Goal: Entertainment & Leisure: Browse casually

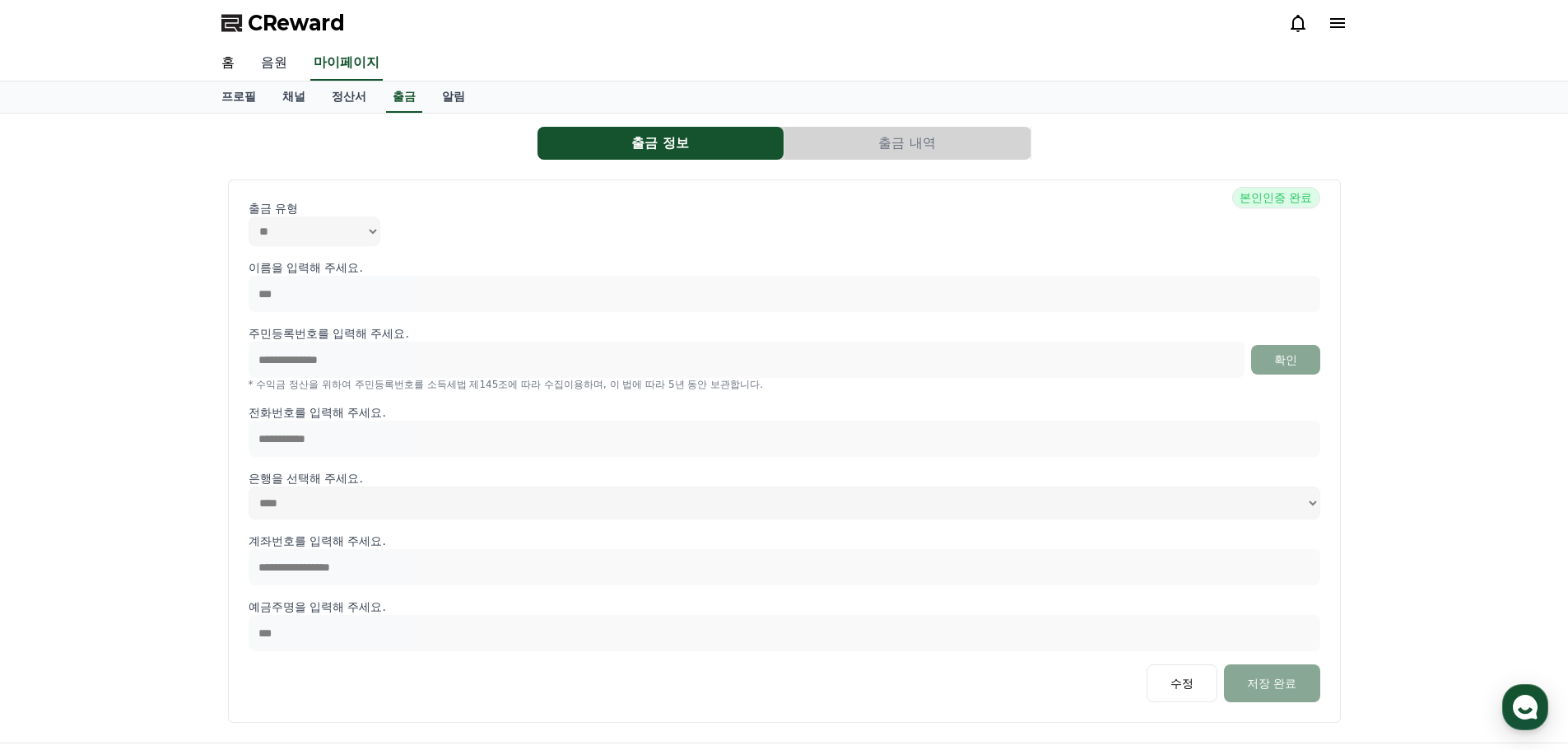
click at [283, 64] on link "음원" at bounding box center [273, 63] width 53 height 34
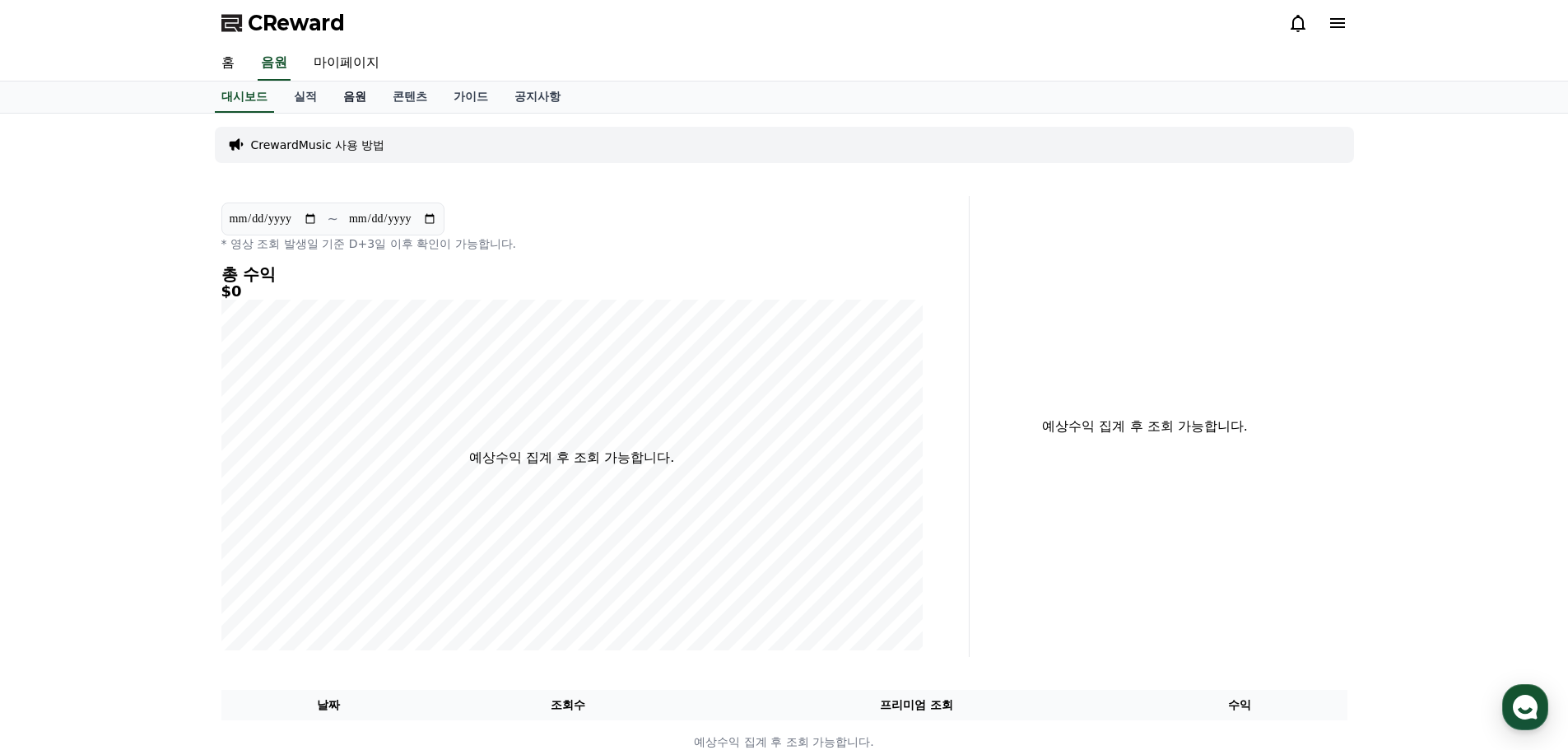
click at [362, 92] on link "음원" at bounding box center [354, 98] width 49 height 32
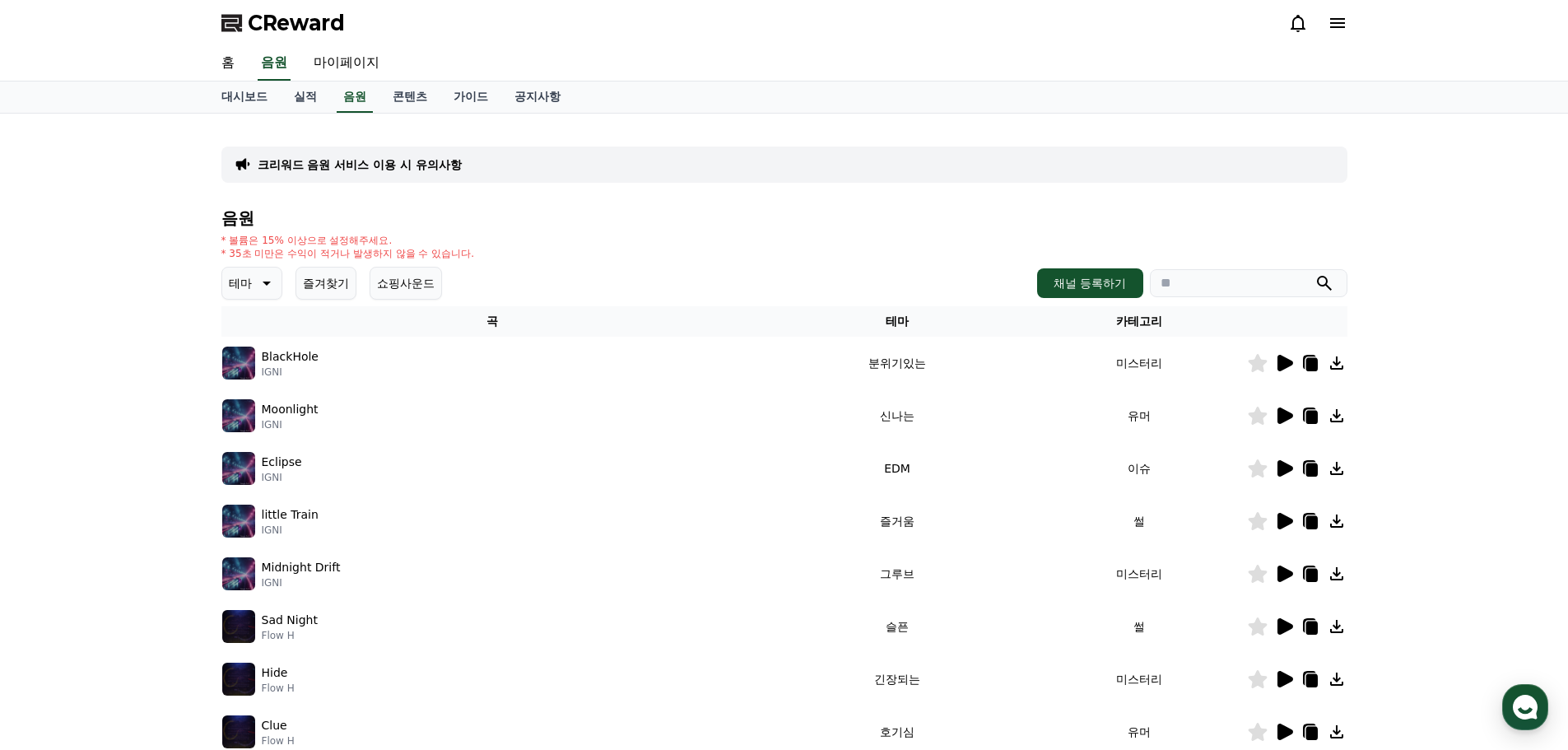
click at [266, 282] on icon at bounding box center [266, 284] width 8 height 4
click at [261, 351] on button "즐거움" at bounding box center [247, 343] width 47 height 36
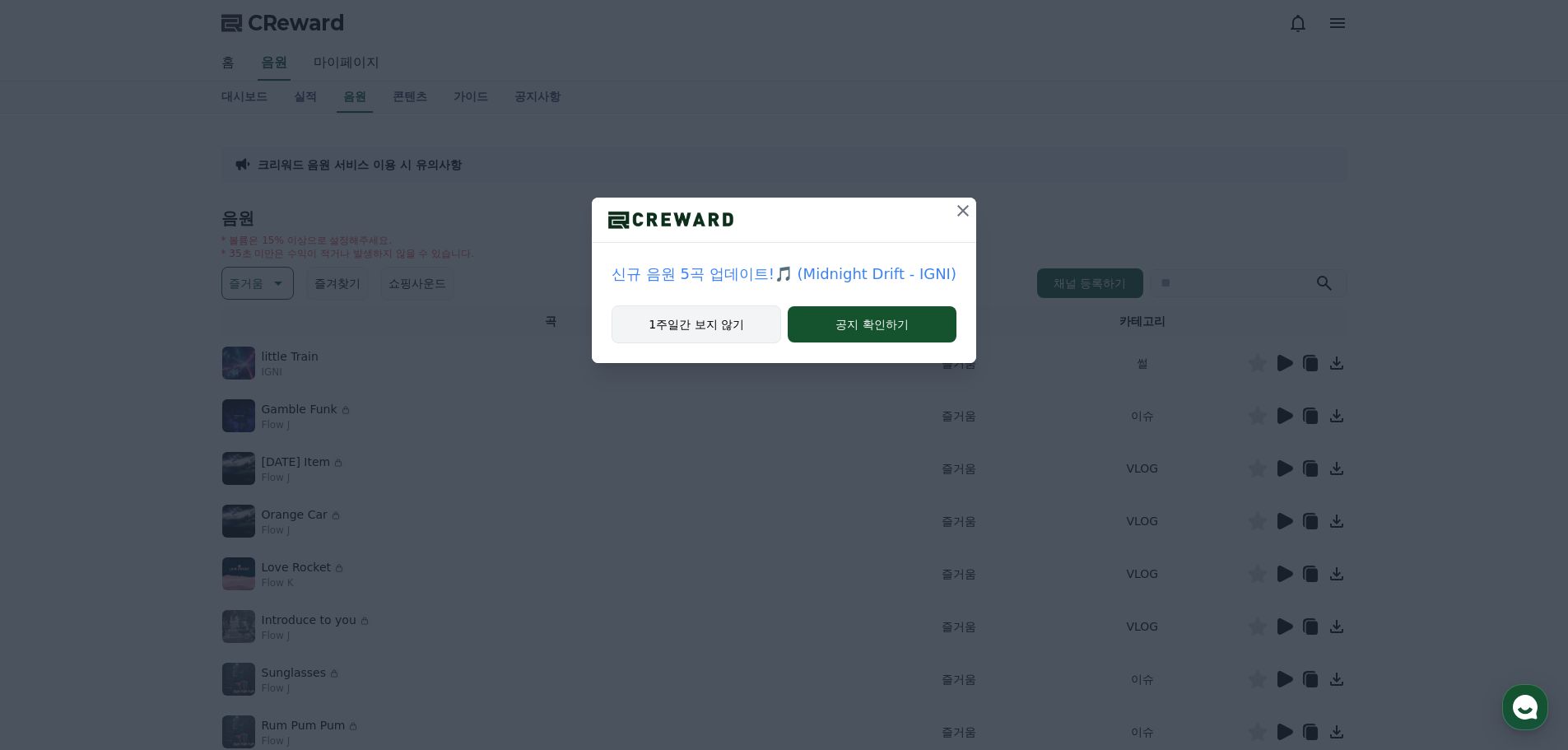
click at [737, 329] on button "1주일간 보지 않기" at bounding box center [696, 324] width 169 height 38
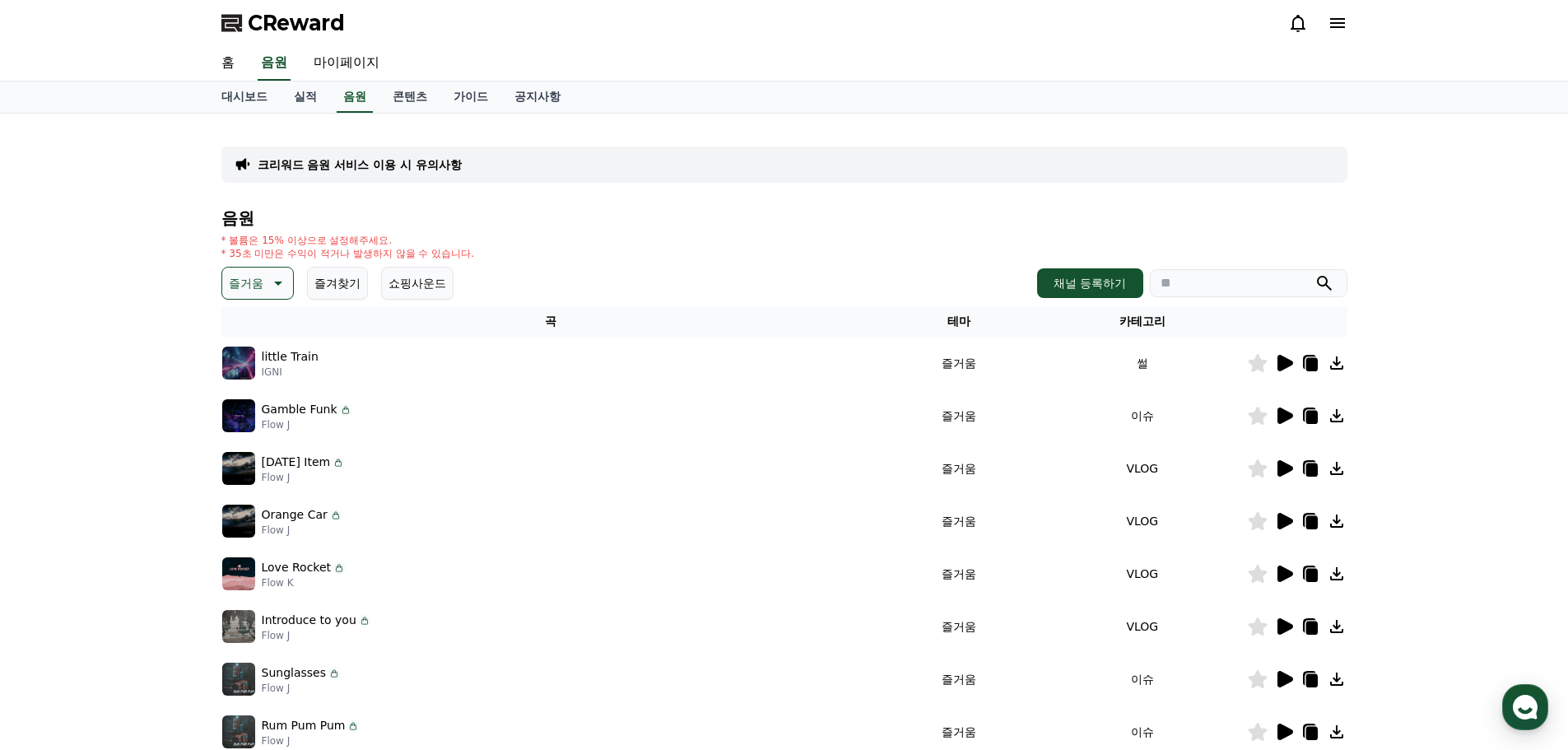
click at [1290, 365] on icon at bounding box center [1284, 363] width 16 height 17
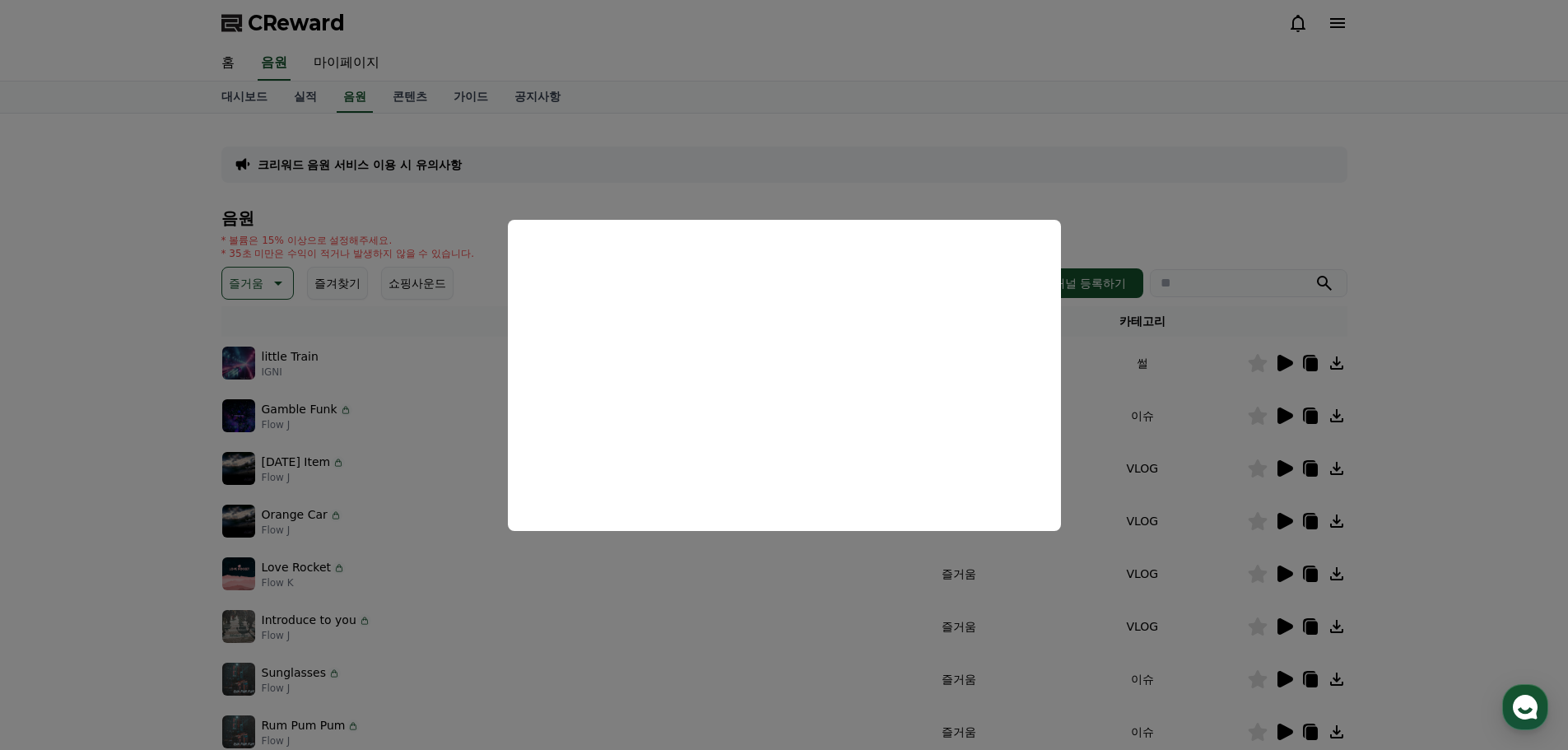
click at [1465, 372] on button "close modal" at bounding box center [784, 375] width 1568 height 750
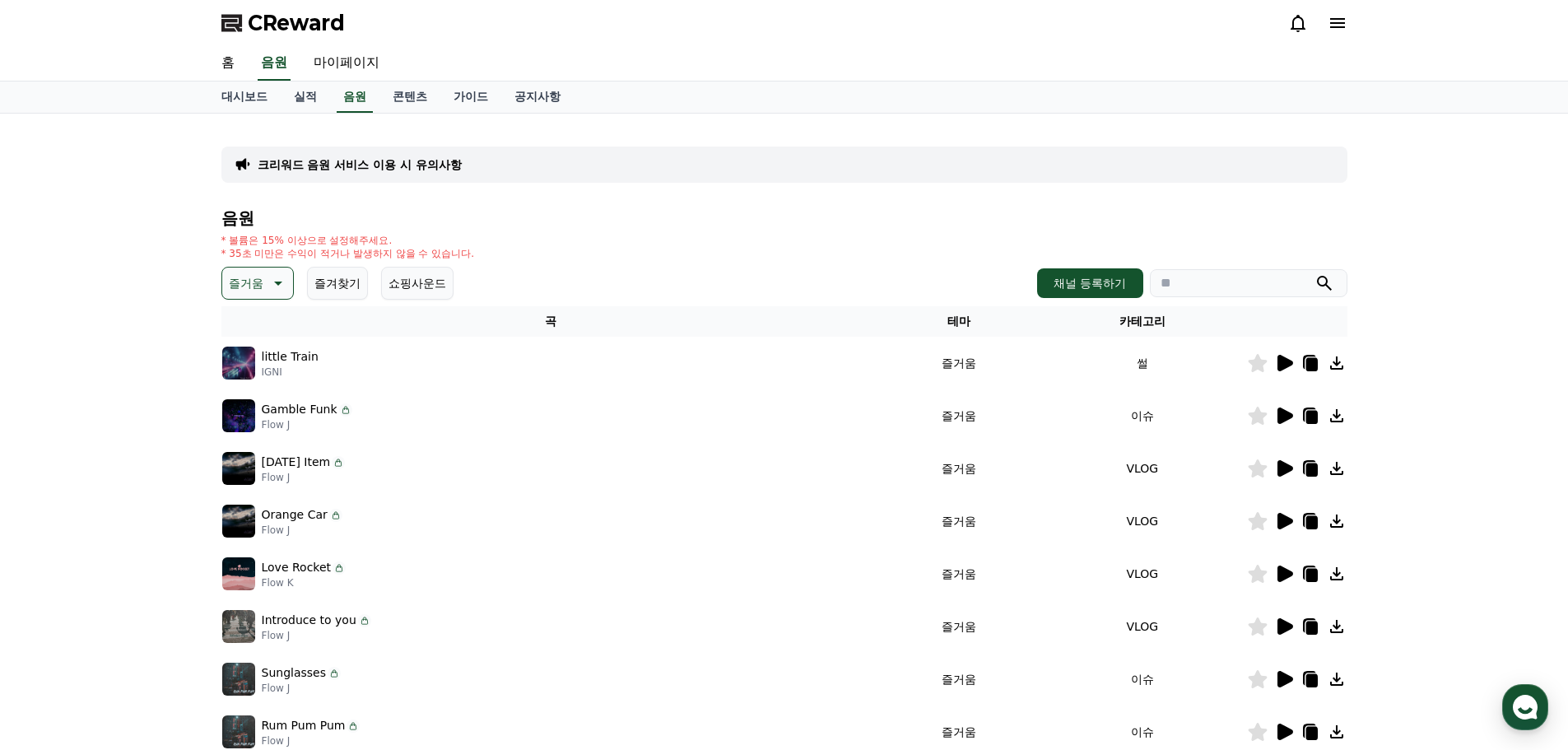
click at [1282, 422] on icon at bounding box center [1284, 416] width 16 height 17
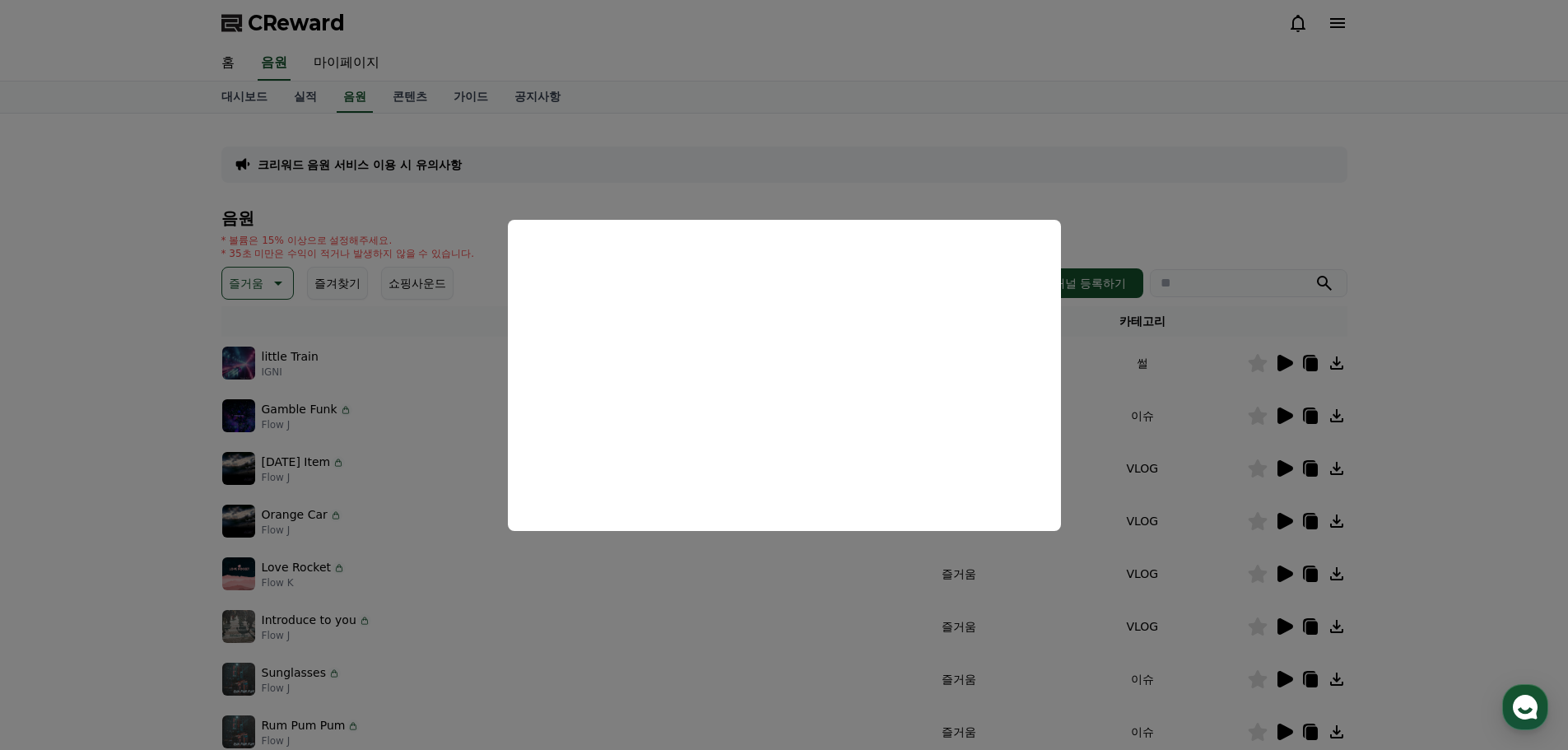
click at [1383, 396] on button "close modal" at bounding box center [784, 375] width 1568 height 750
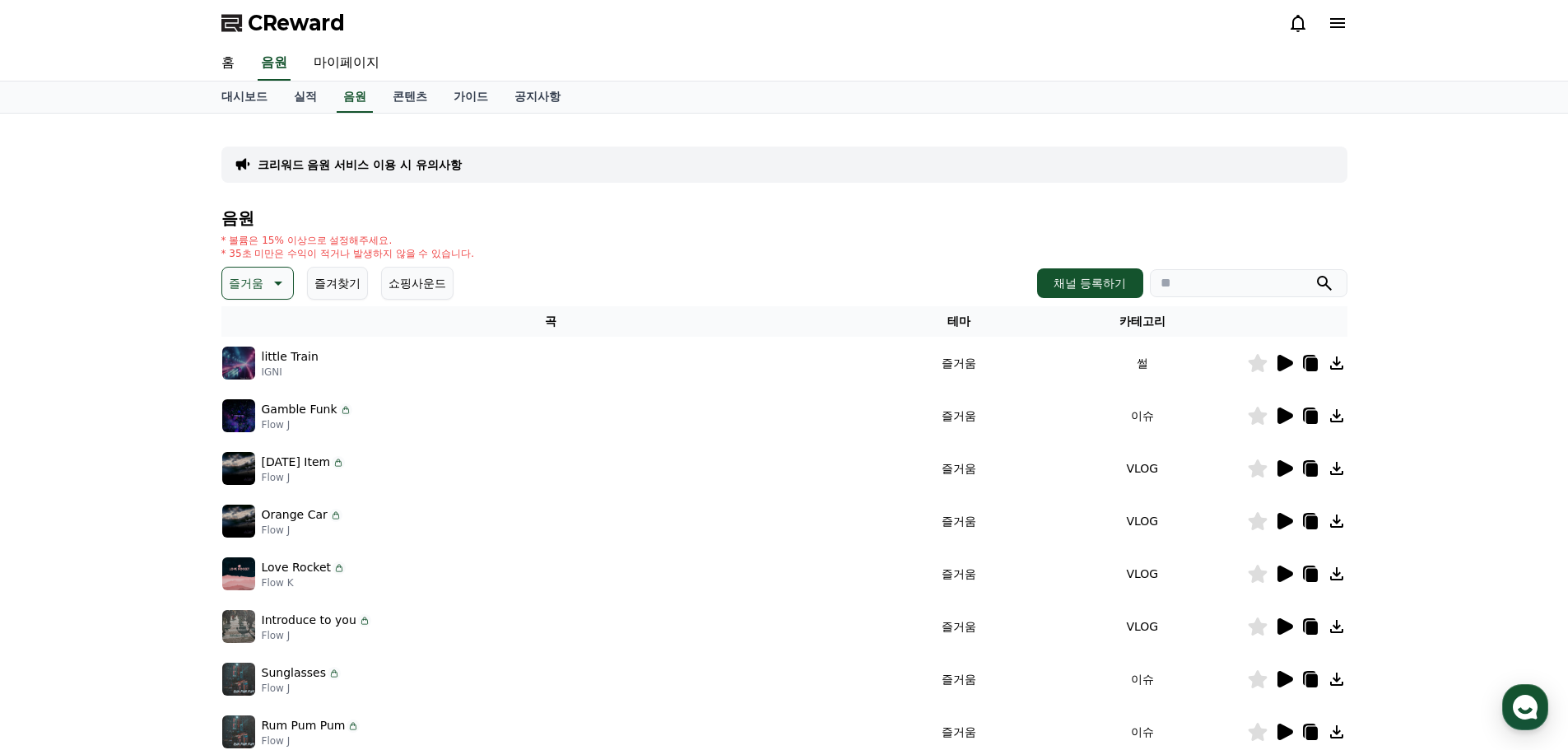
click at [1282, 465] on icon at bounding box center [1284, 469] width 16 height 17
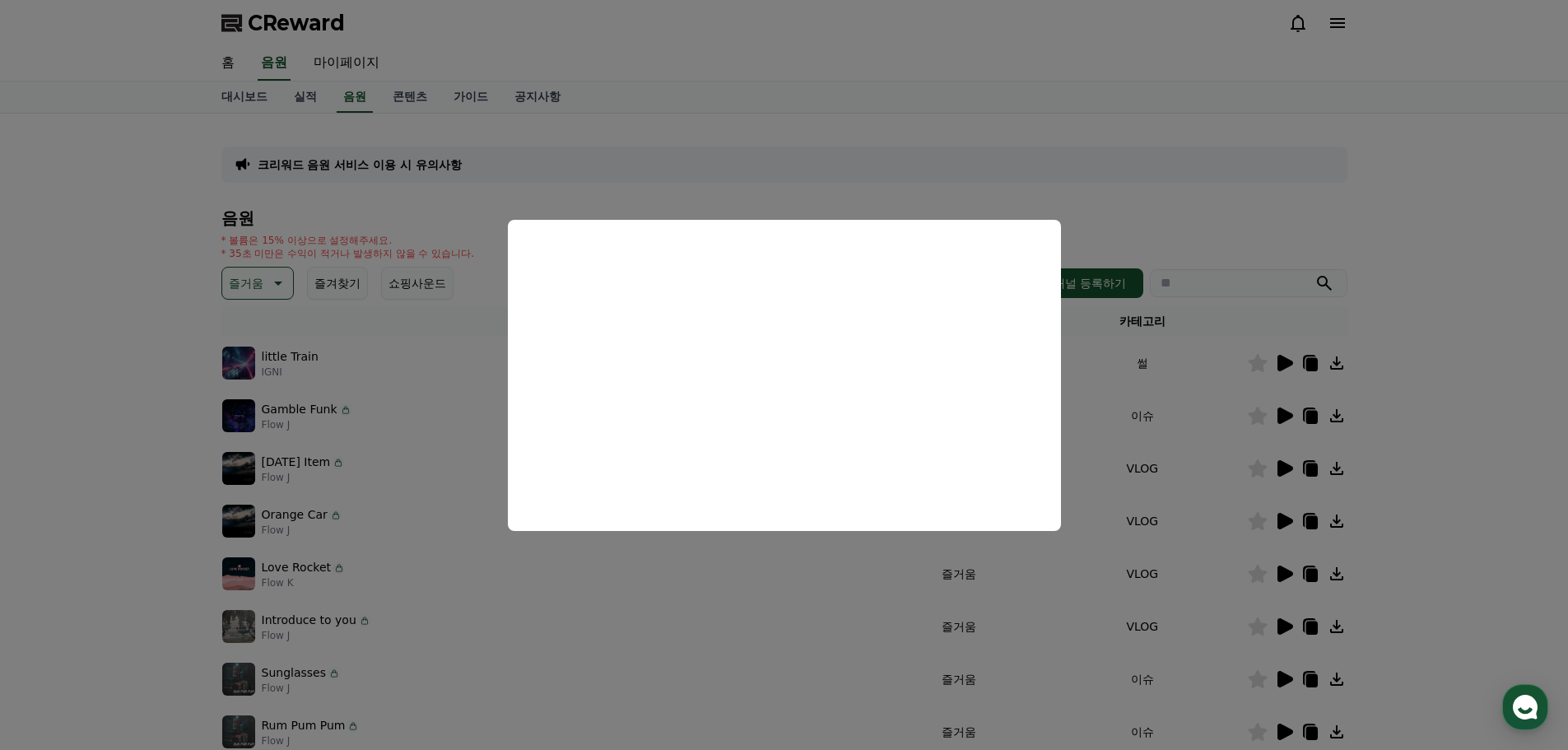
click at [1434, 449] on button "close modal" at bounding box center [784, 375] width 1568 height 750
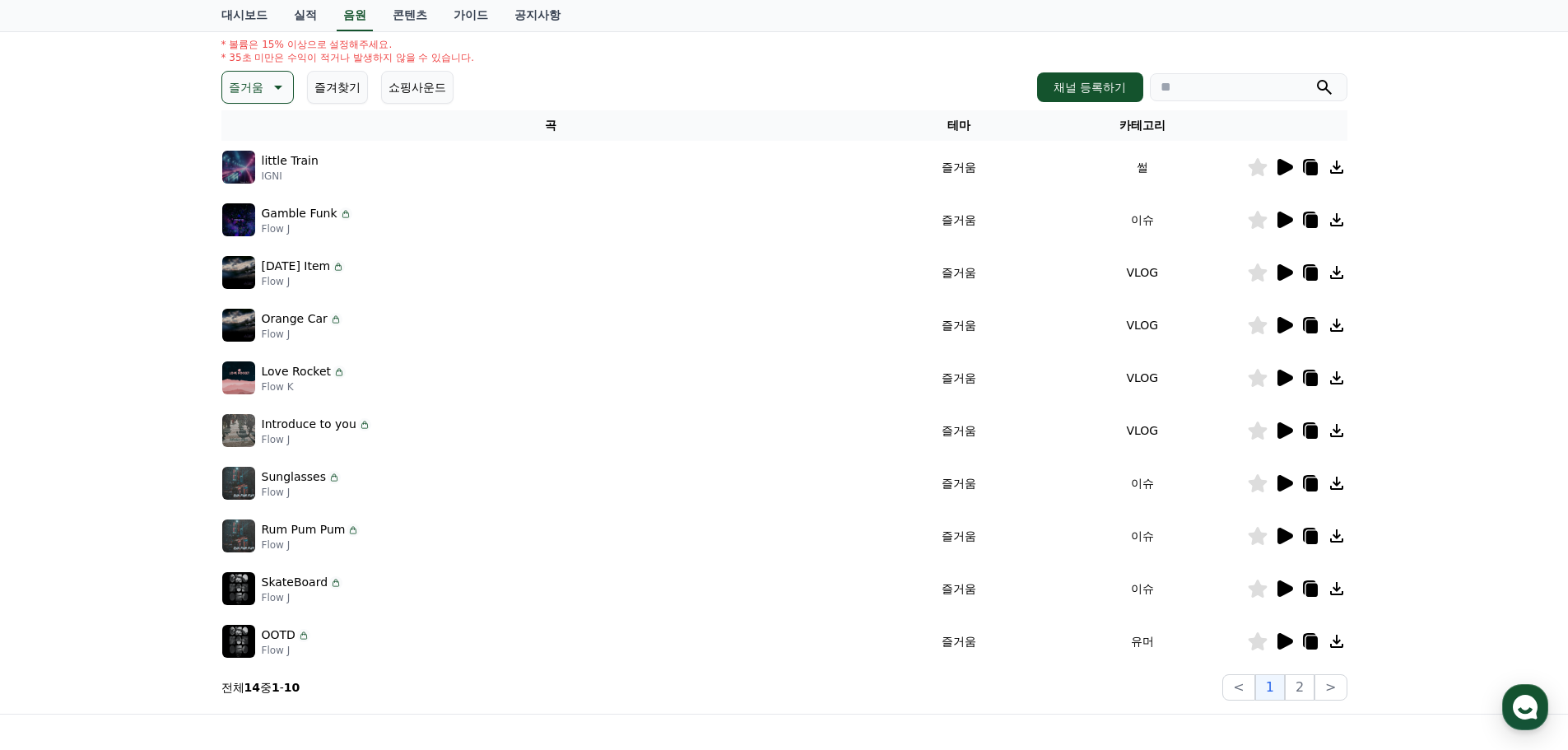
scroll to position [275, 0]
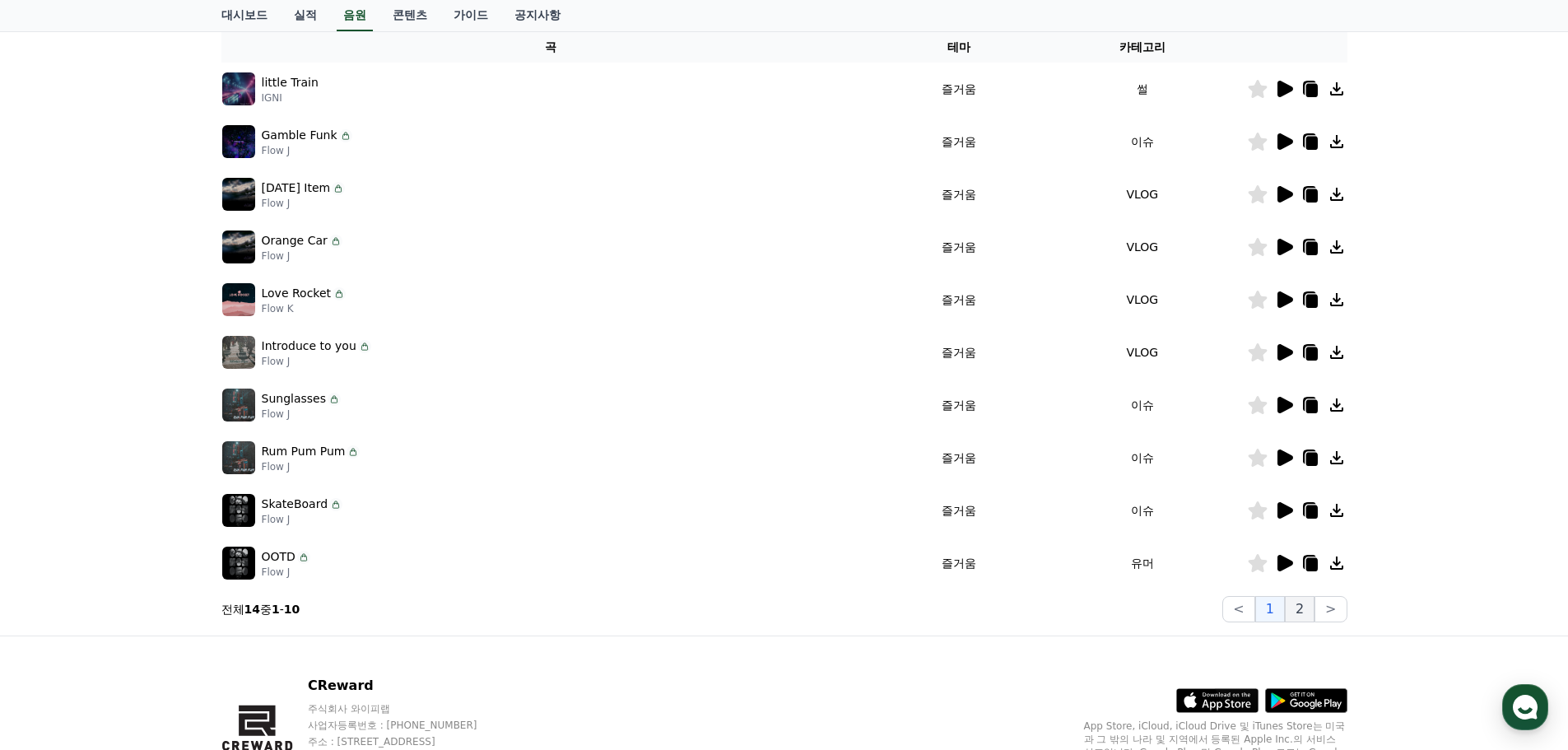
click at [1299, 607] on button "2" at bounding box center [1299, 609] width 30 height 26
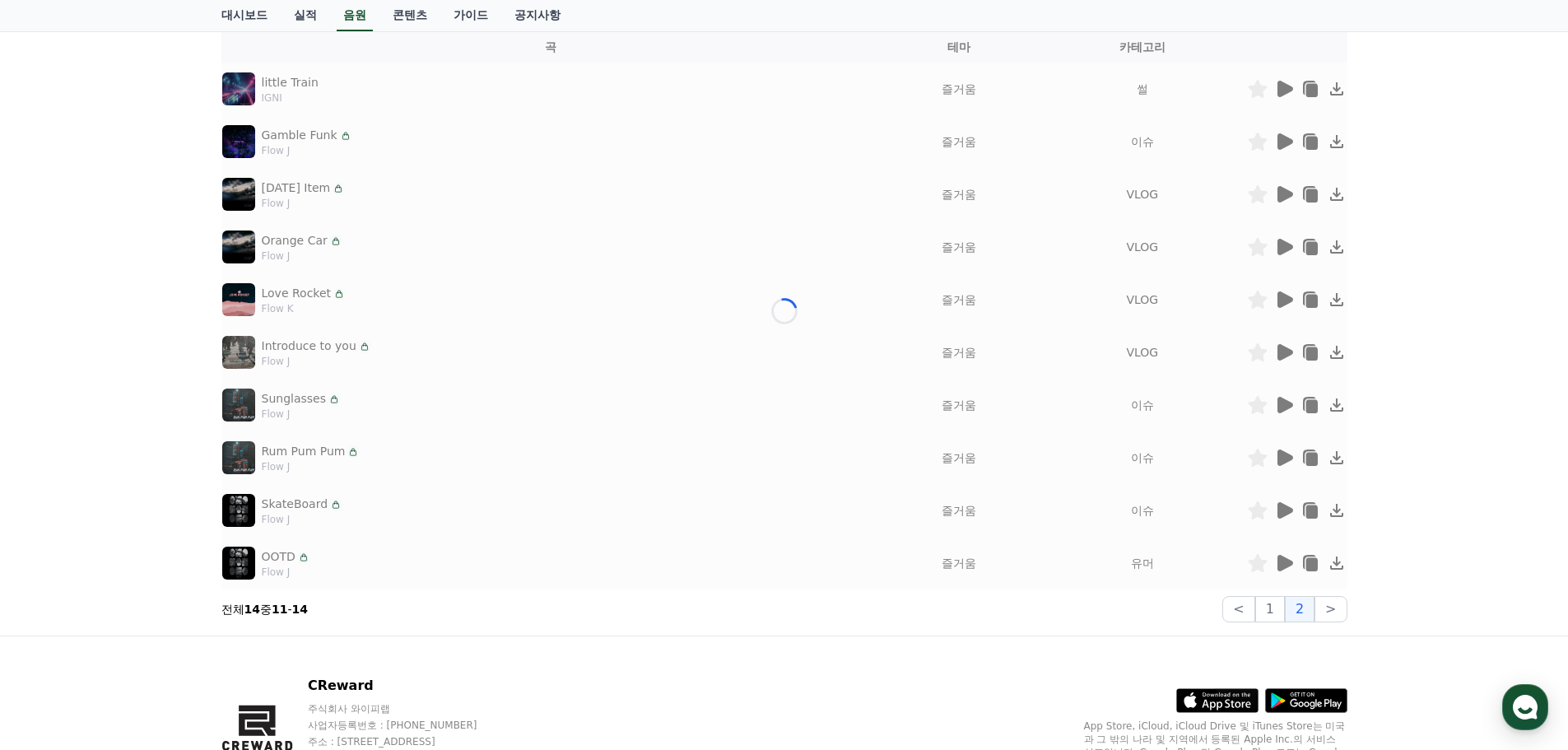
scroll to position [48, 0]
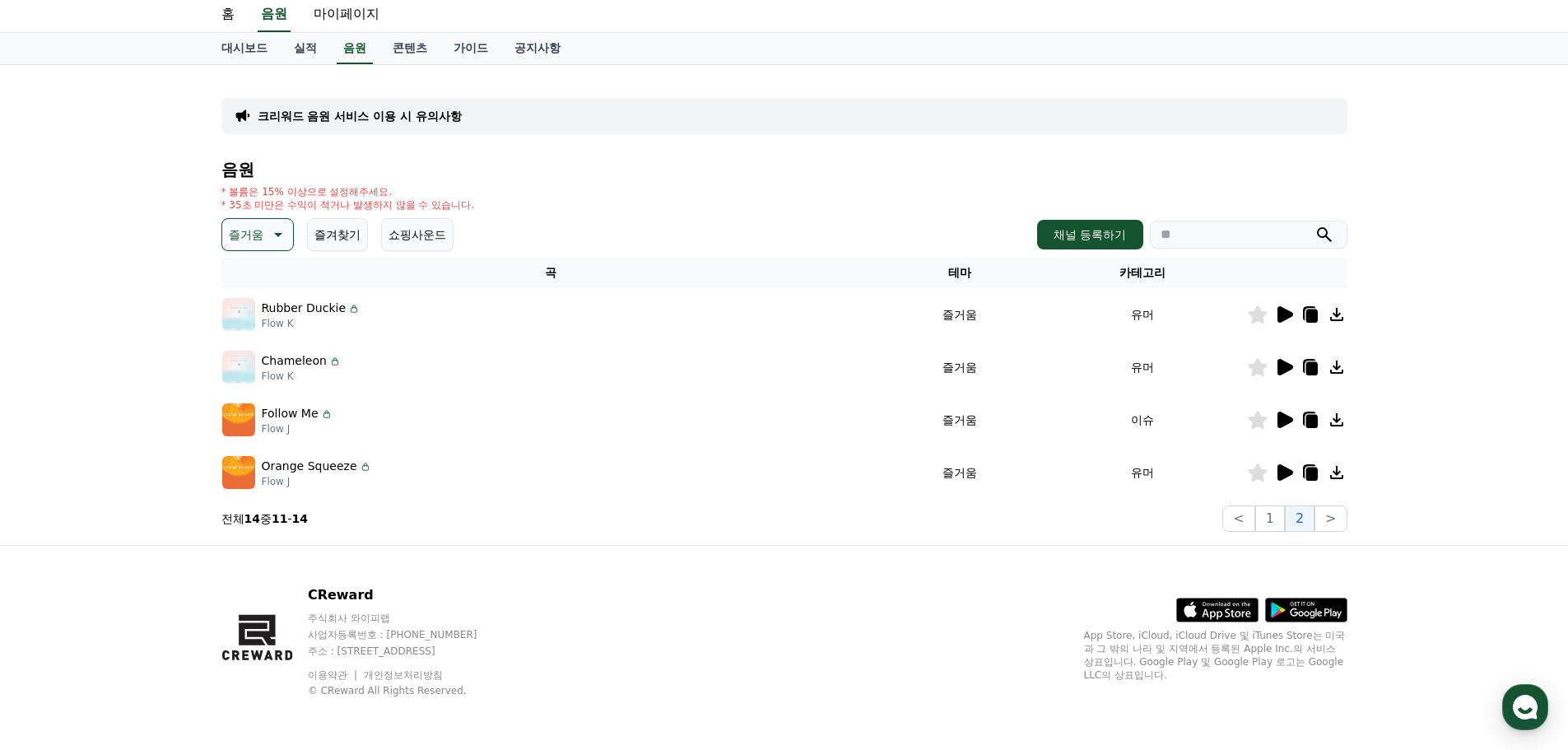
click at [1279, 315] on icon at bounding box center [1284, 315] width 16 height 17
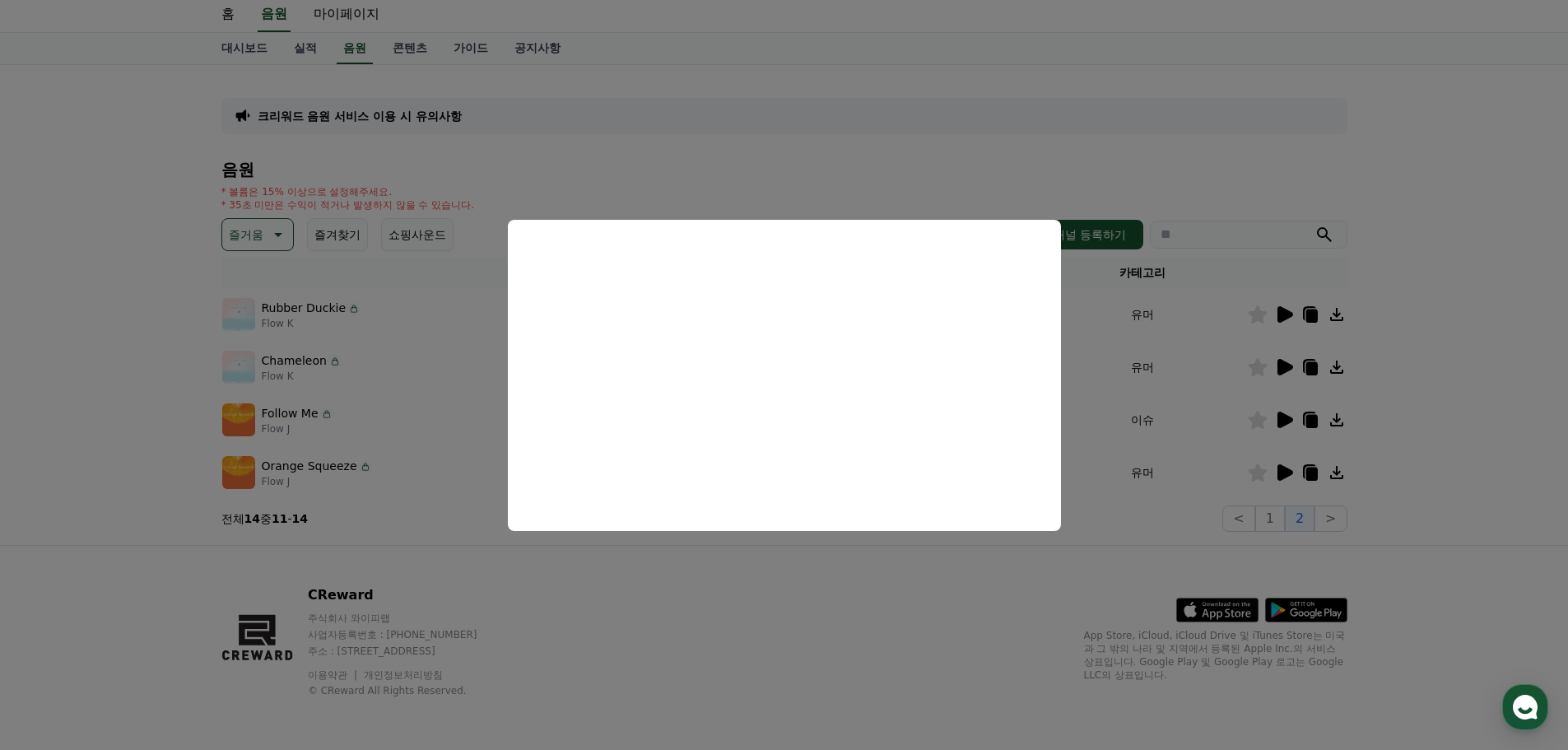
click at [1392, 358] on button "close modal" at bounding box center [784, 375] width 1568 height 750
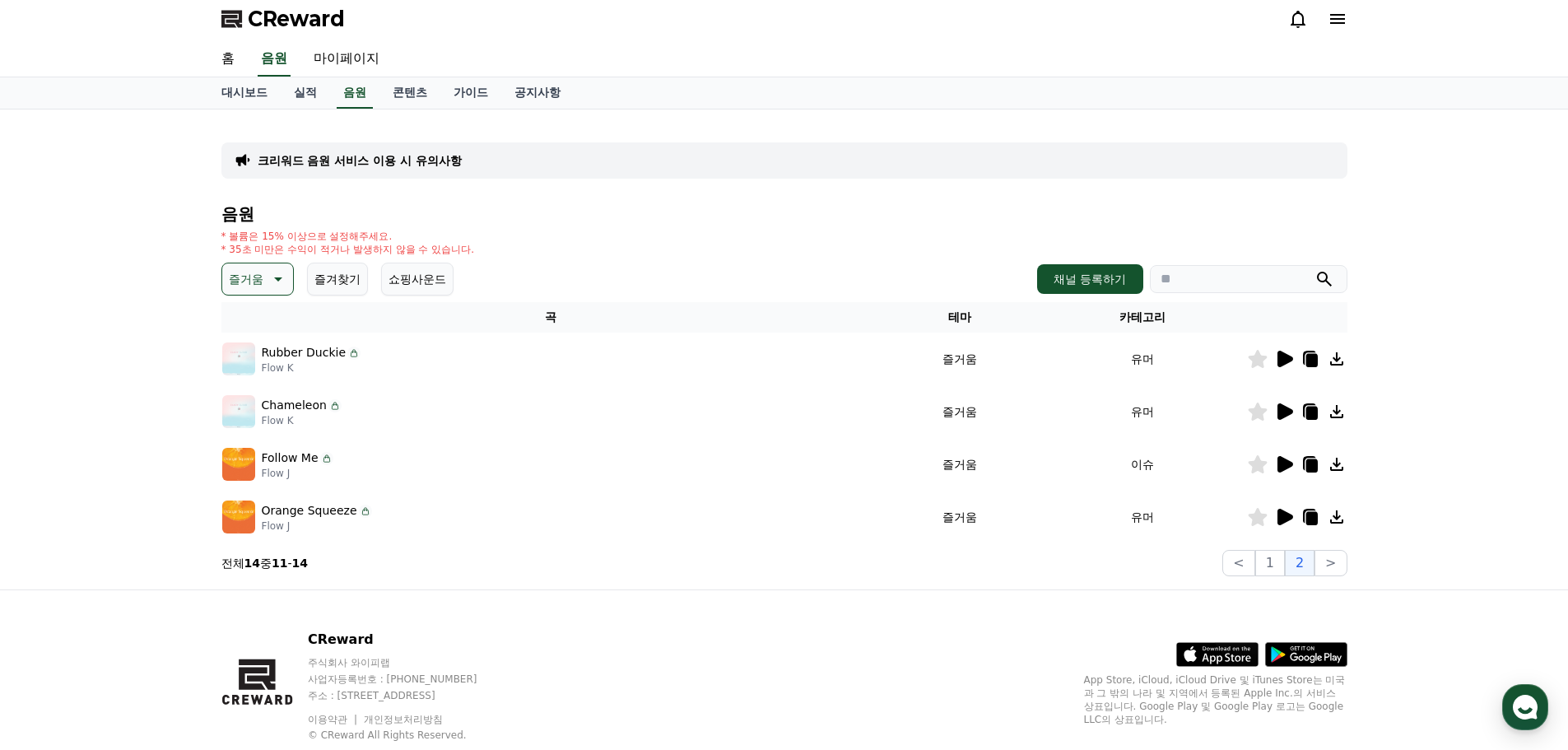
scroll to position [0, 0]
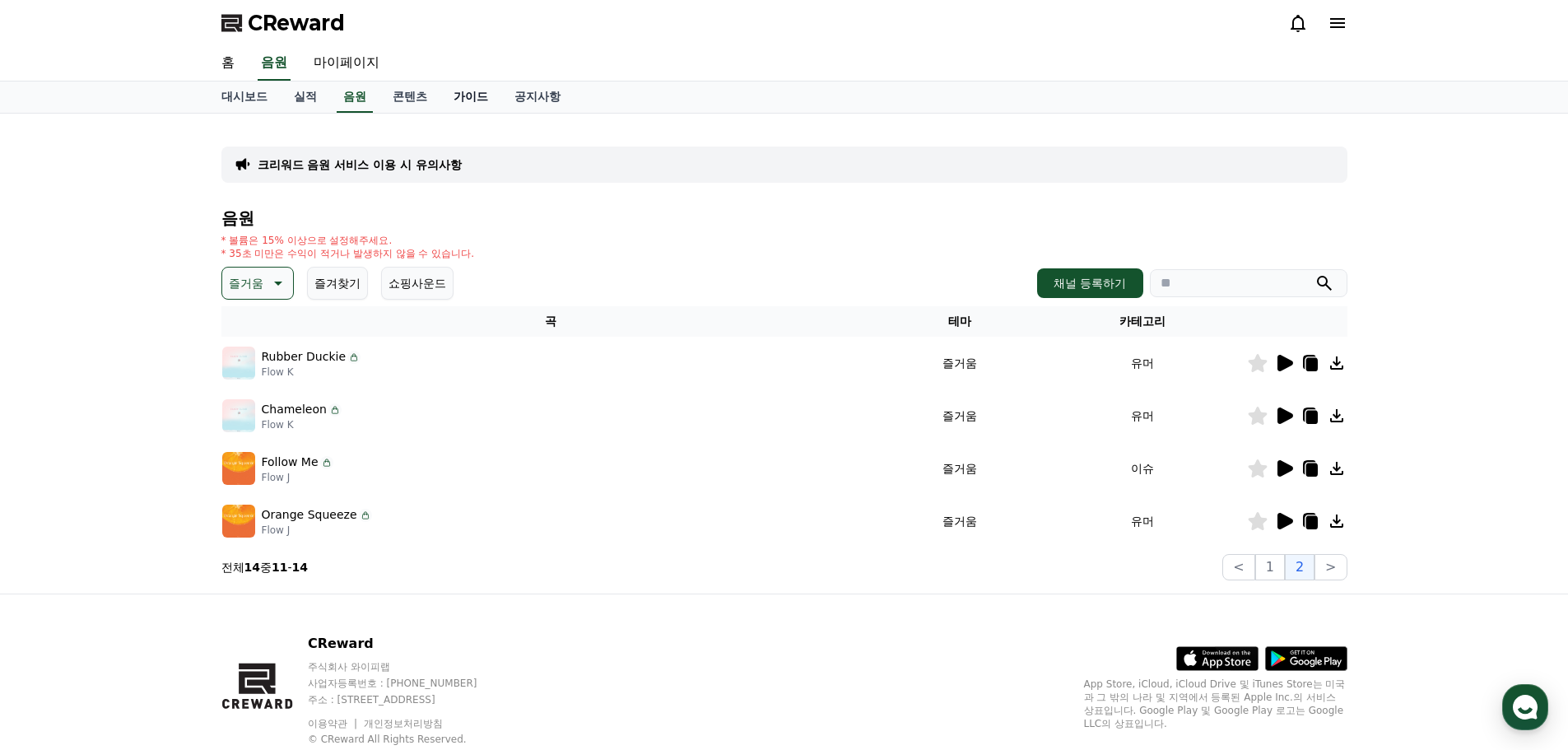
click at [457, 96] on link "가이드" at bounding box center [470, 98] width 60 height 32
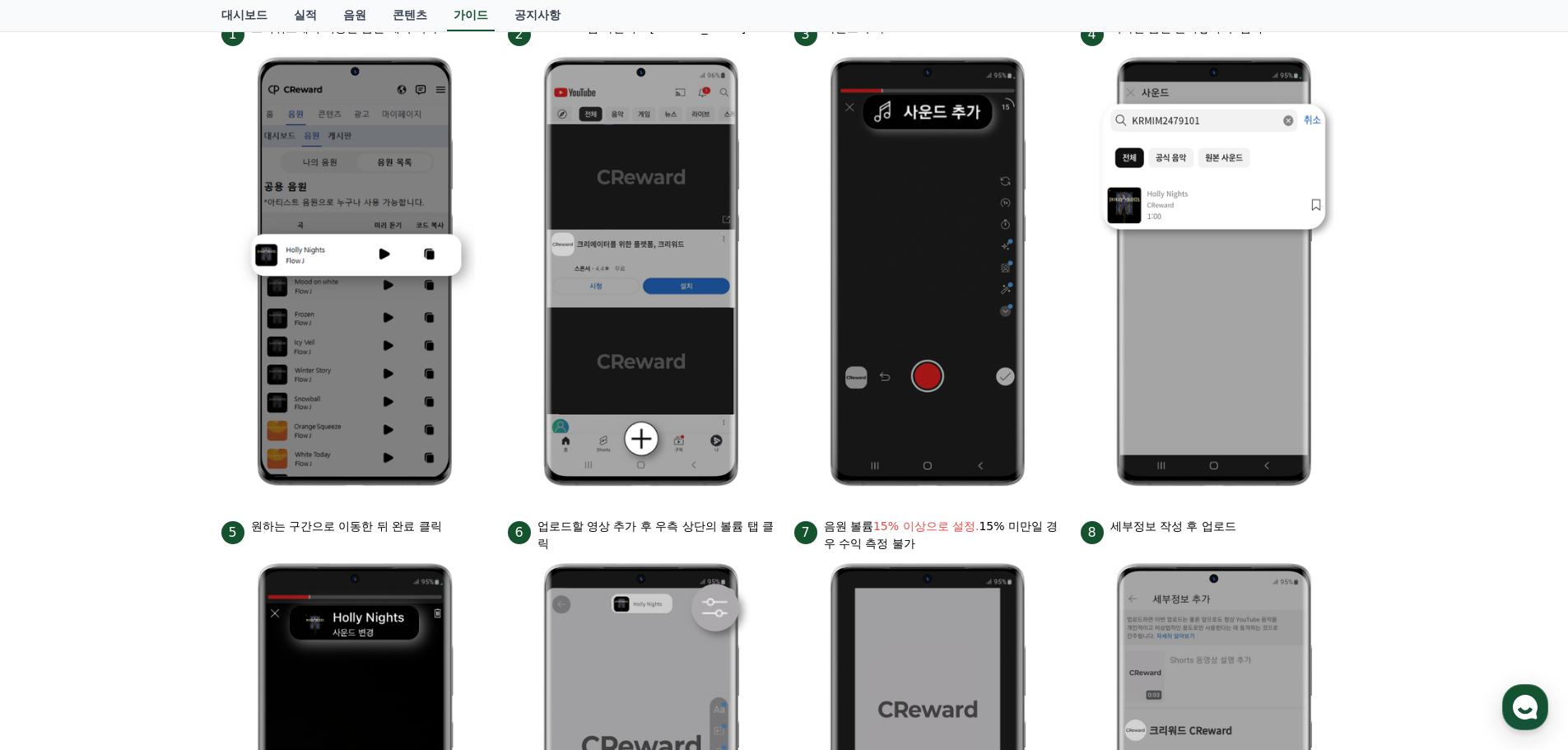
scroll to position [275, 0]
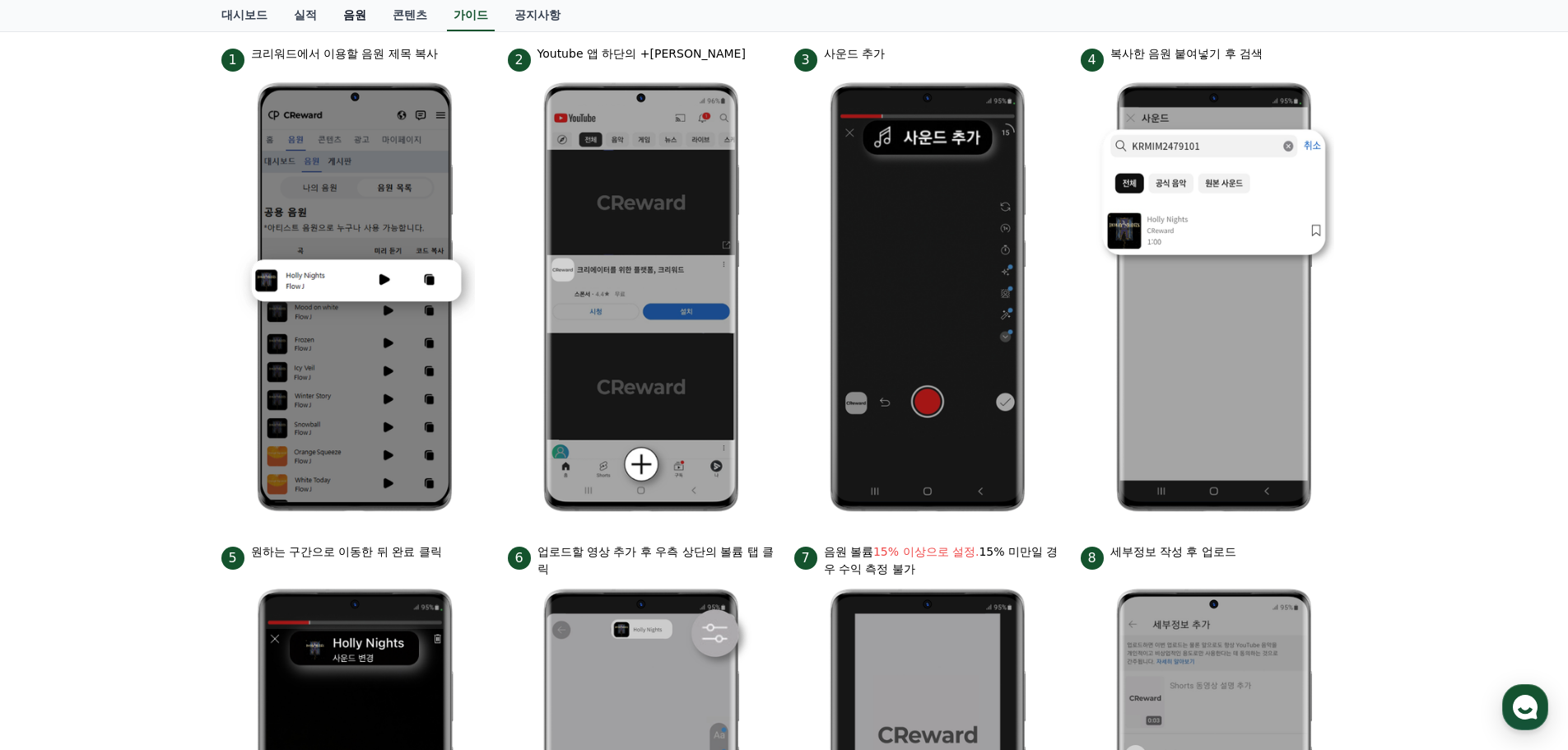
click at [339, 20] on link "음원" at bounding box center [354, 16] width 49 height 32
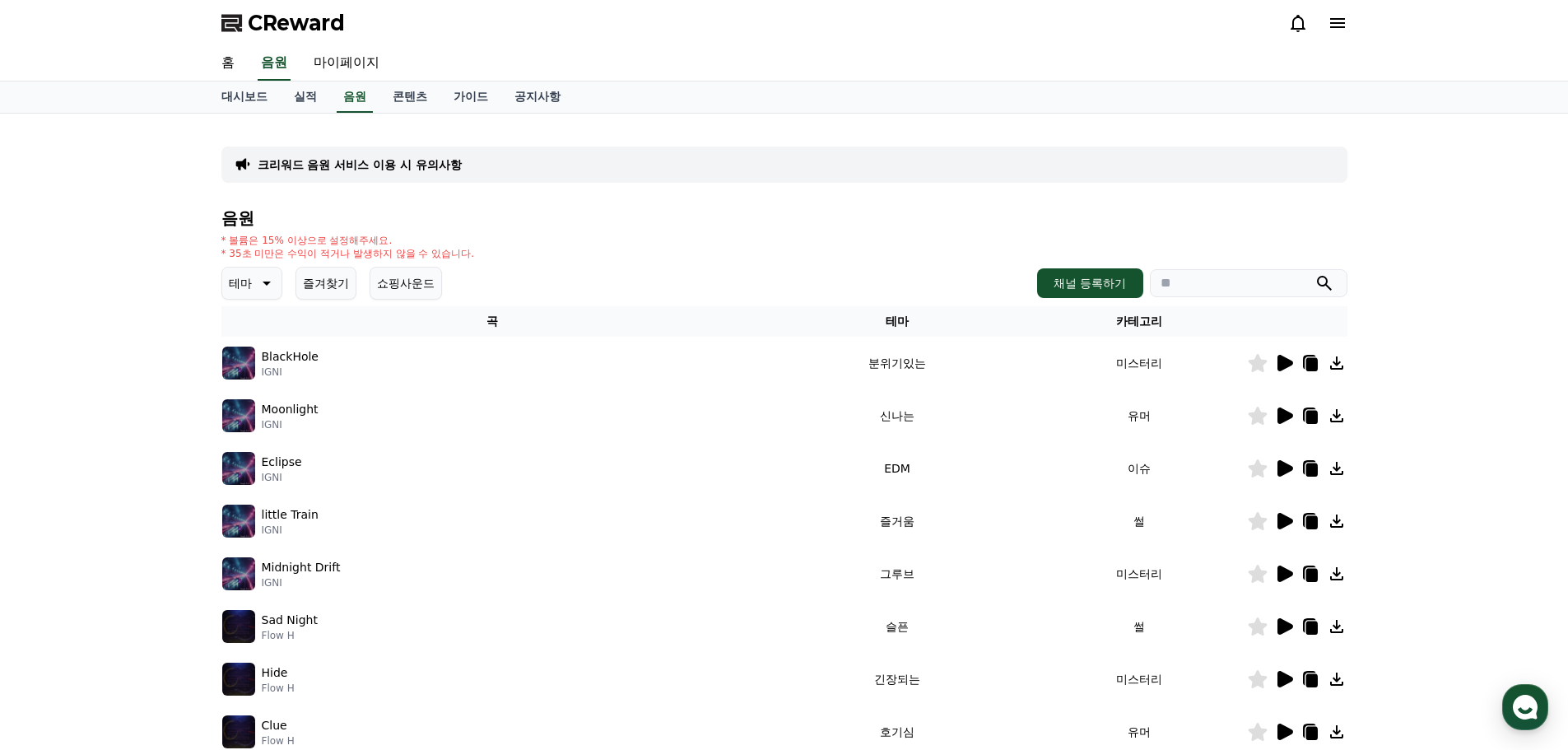
click at [253, 289] on button "테마" at bounding box center [251, 283] width 60 height 33
click at [412, 286] on button "쇼핑사운드" at bounding box center [405, 283] width 73 height 33
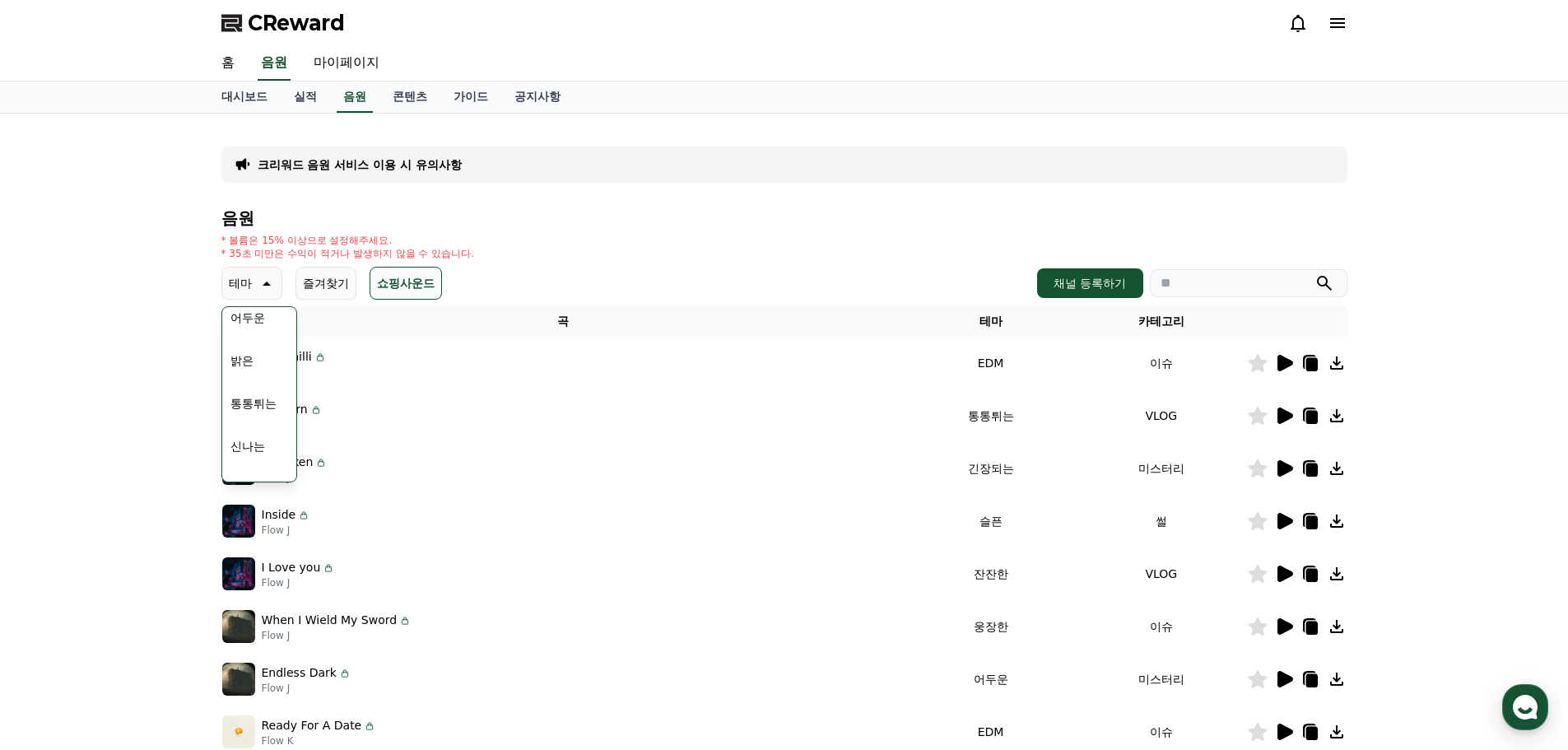
click at [1386, 401] on div "크리워드 음원 서비스 이용 시 유의사항 음원 * 볼륨은 15% 이상으로 설정해주세요. * 35초 미만은 수익이 적거나 발생하지 않을 수 있습니…" at bounding box center [784, 512] width 1568 height 797
click at [145, 261] on div "크리워드 음원 서비스 이용 시 유의사항 음원 * 볼륨은 15% 이상으로 설정해주세요. * 35초 미만은 수익이 적거나 발생하지 않을 수 있습니…" at bounding box center [784, 512] width 1568 height 797
click at [243, 359] on button "밝은" at bounding box center [242, 360] width 36 height 36
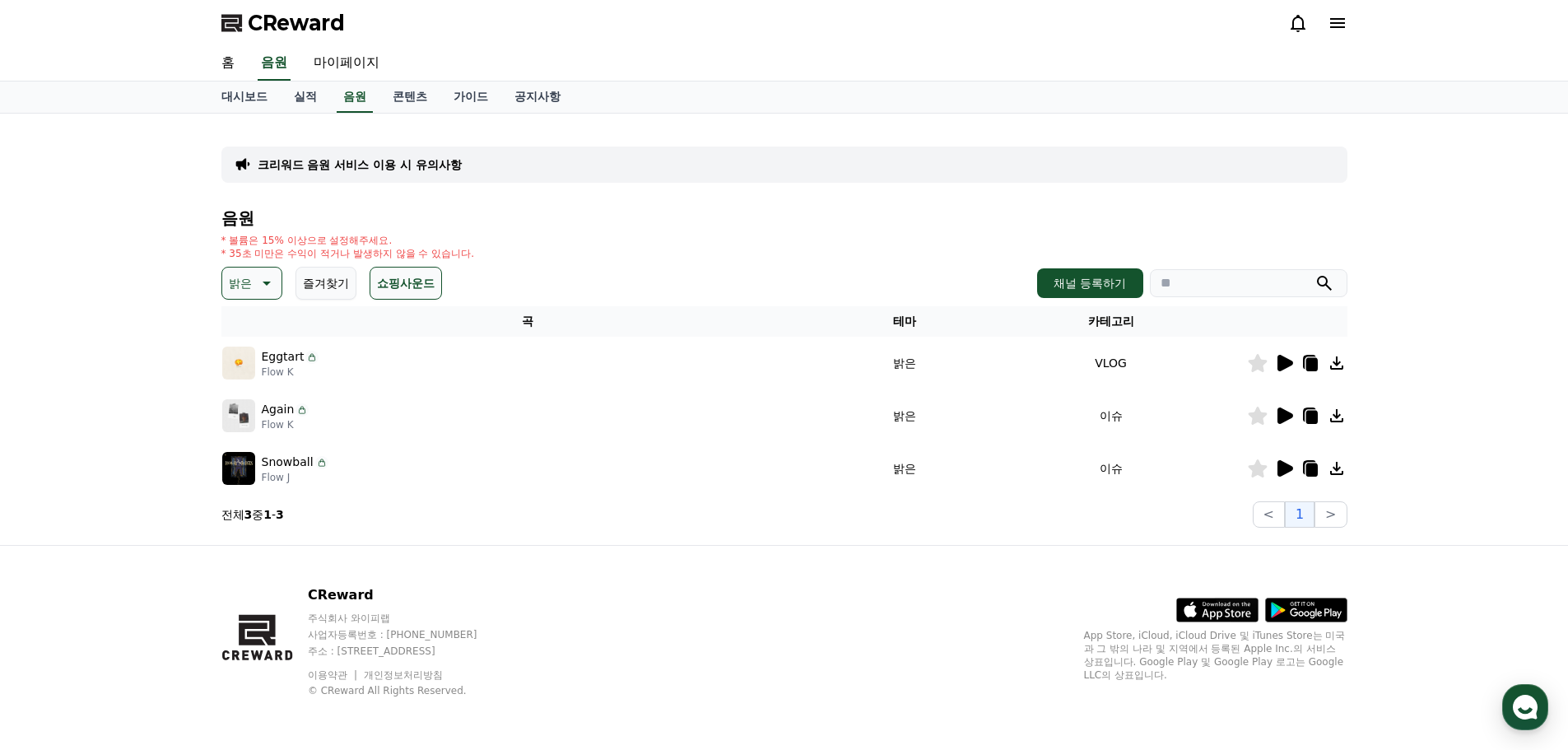
click at [1285, 367] on icon at bounding box center [1284, 363] width 16 height 17
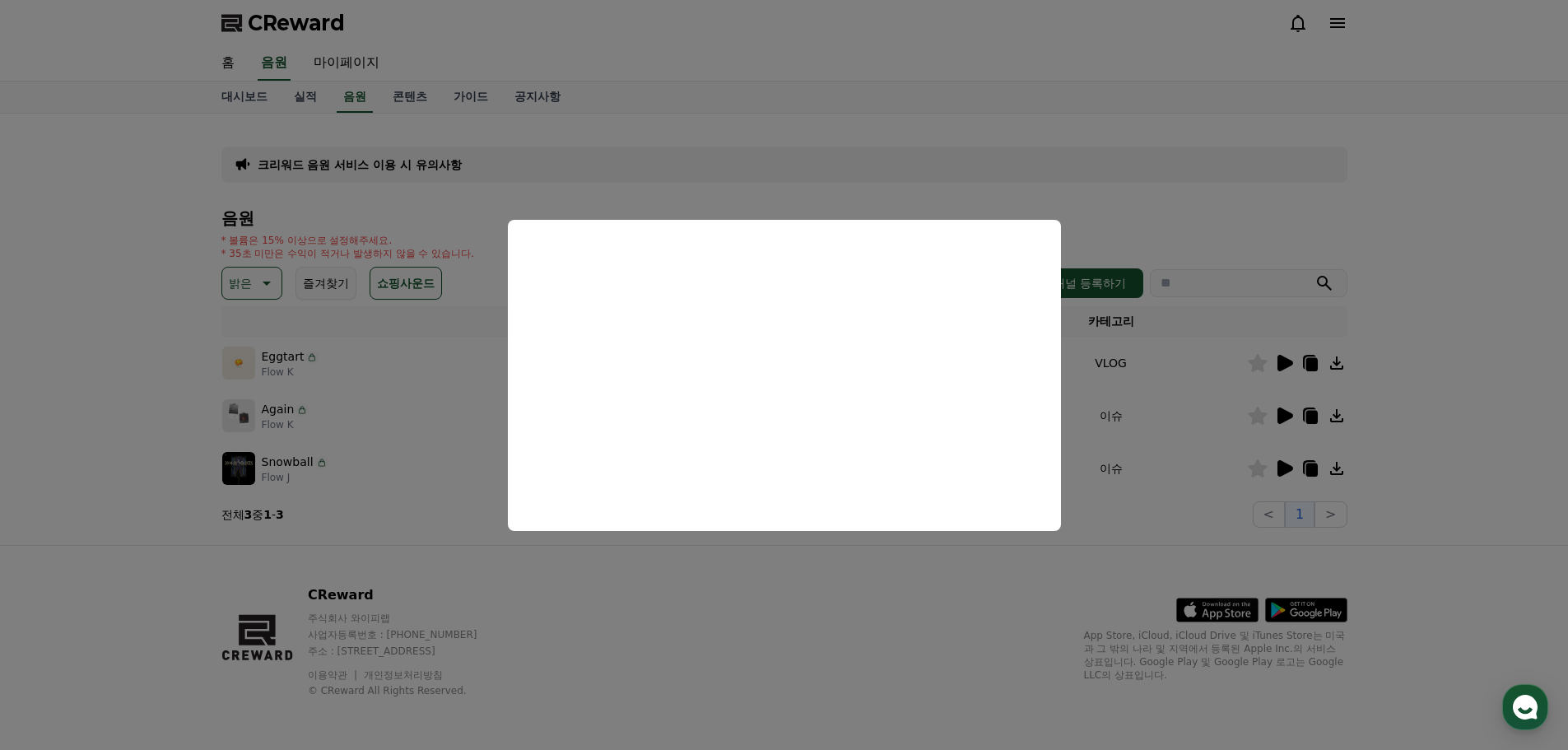
click at [1434, 395] on button "close modal" at bounding box center [784, 375] width 1568 height 750
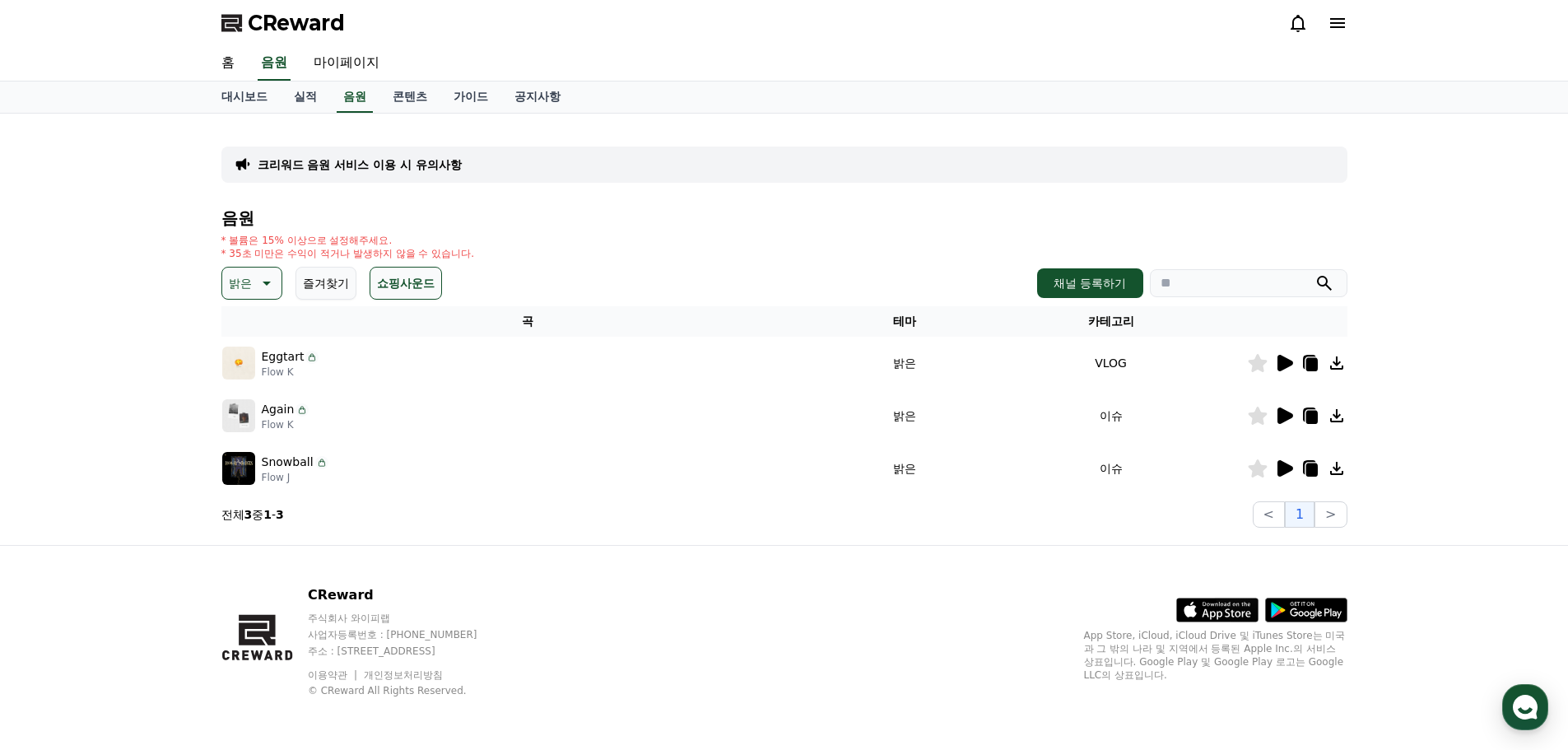
click at [1309, 366] on icon at bounding box center [1310, 365] width 11 height 13
click at [1282, 418] on icon at bounding box center [1284, 416] width 16 height 17
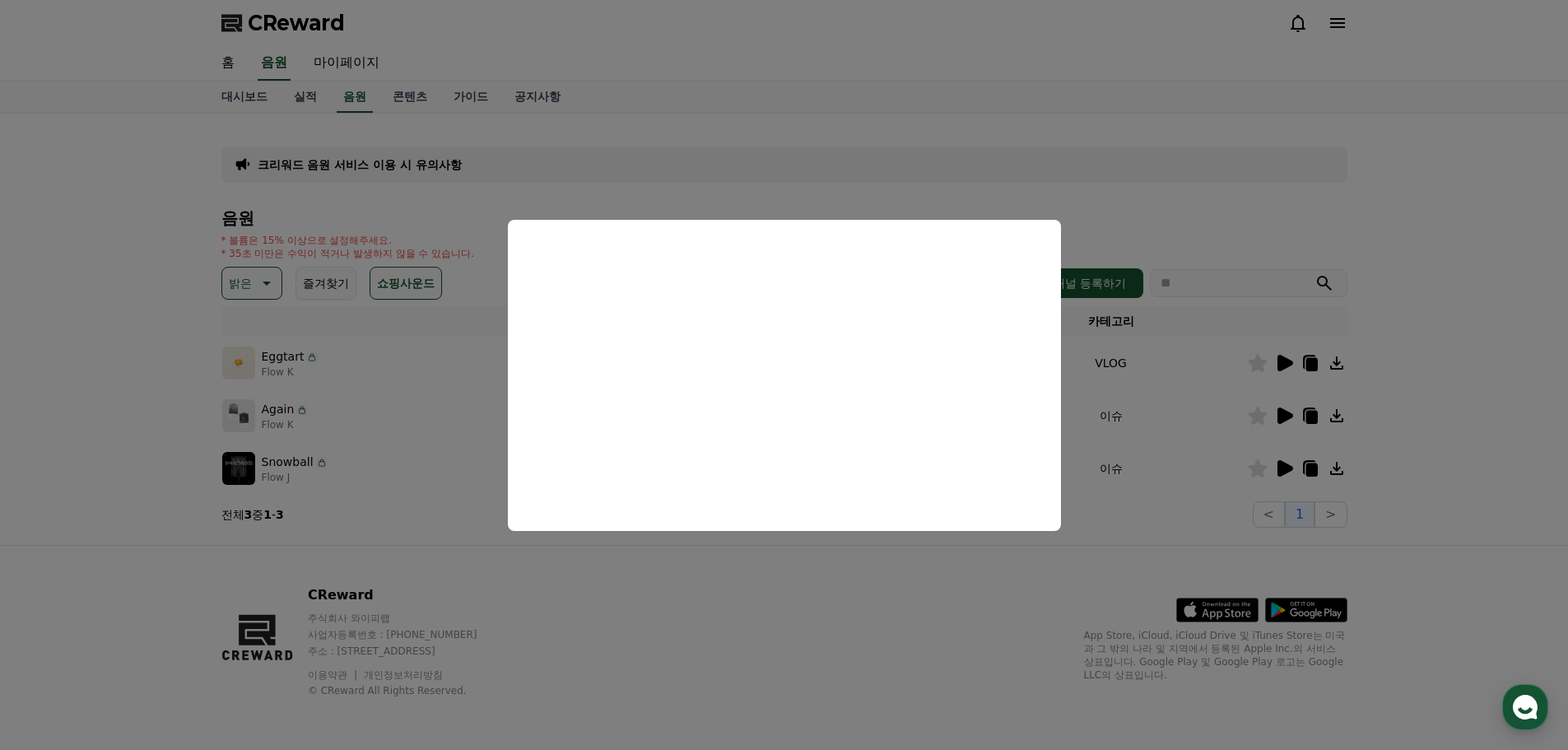
click at [1423, 423] on button "close modal" at bounding box center [784, 375] width 1568 height 750
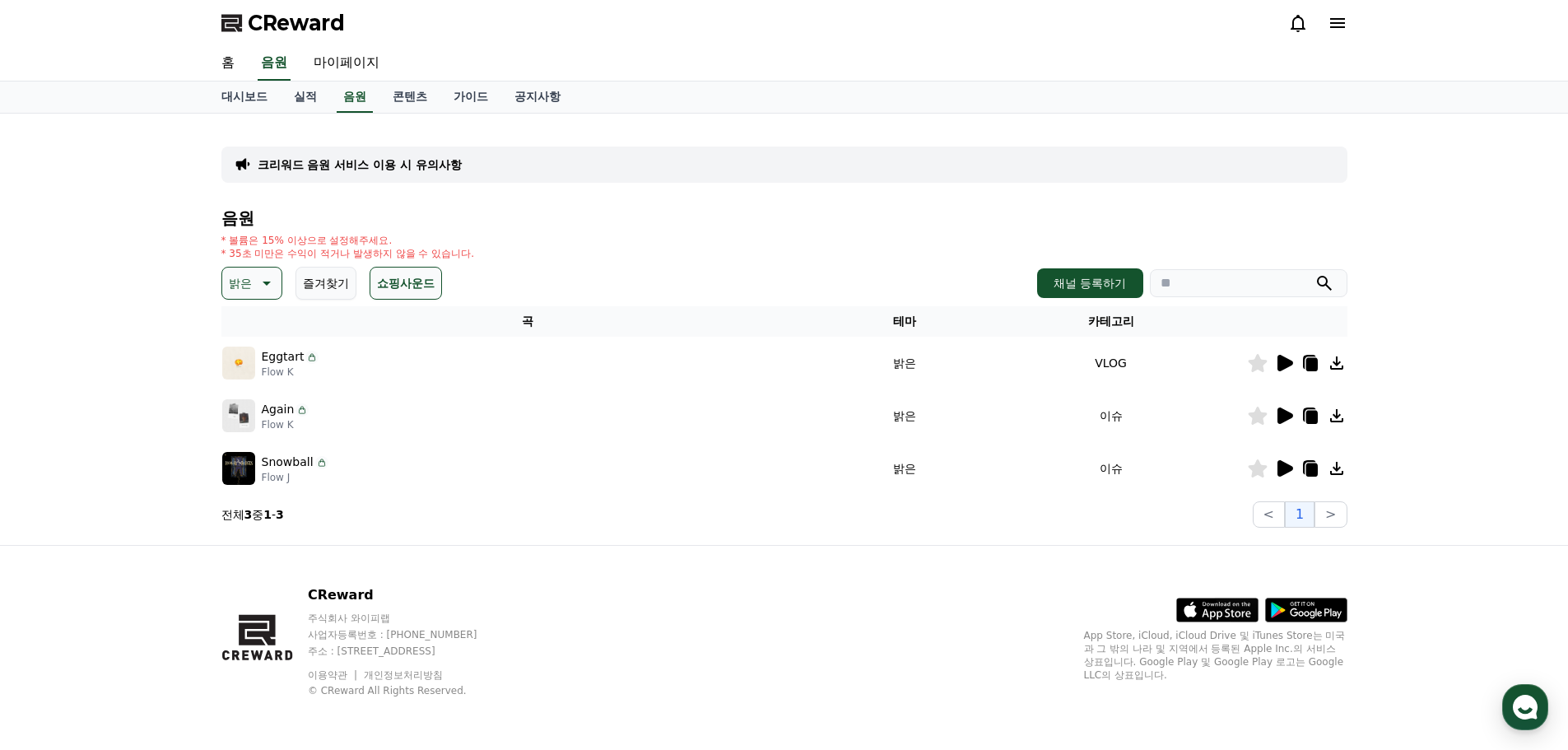
click at [1286, 472] on icon at bounding box center [1284, 469] width 16 height 17
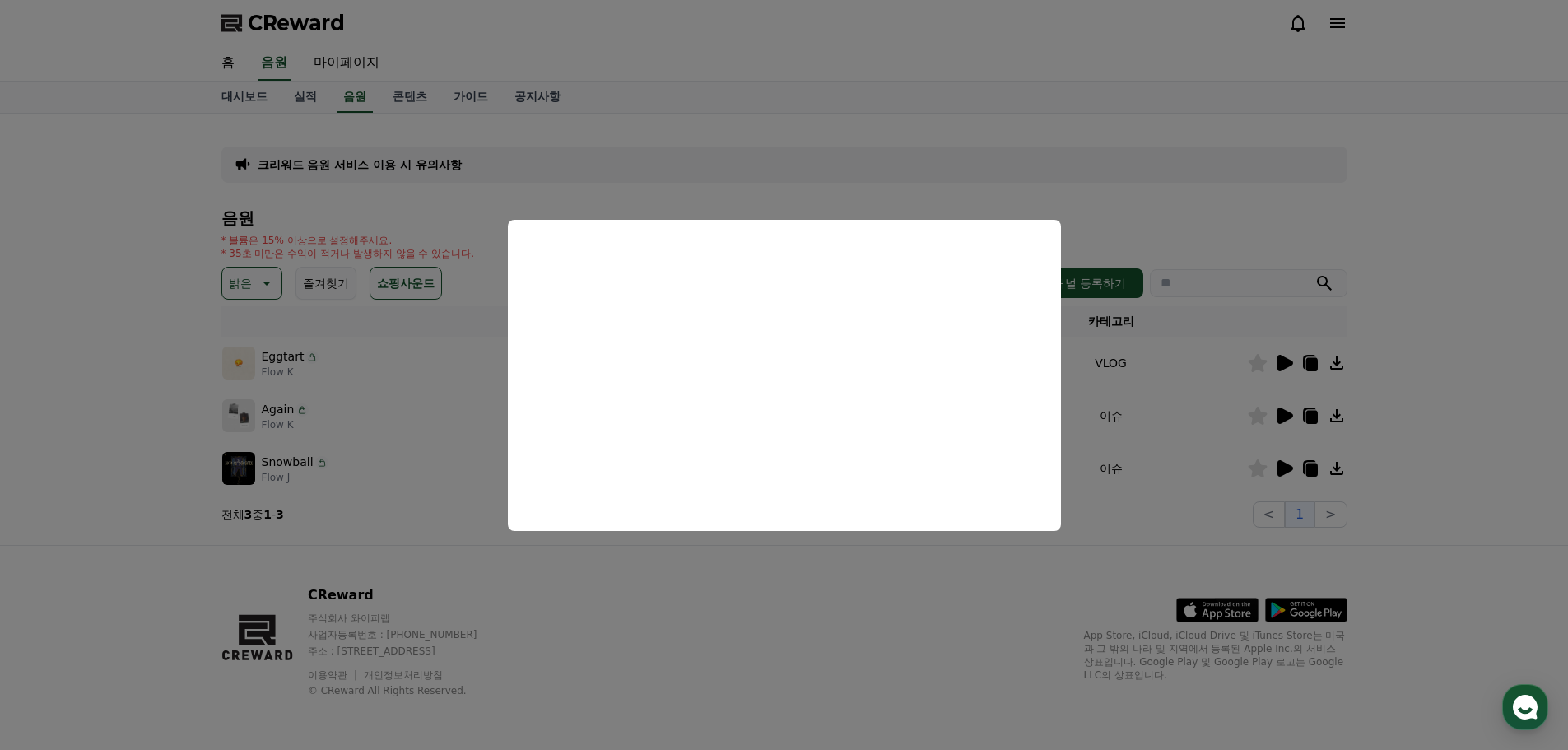
click at [1457, 447] on button "close modal" at bounding box center [784, 375] width 1568 height 750
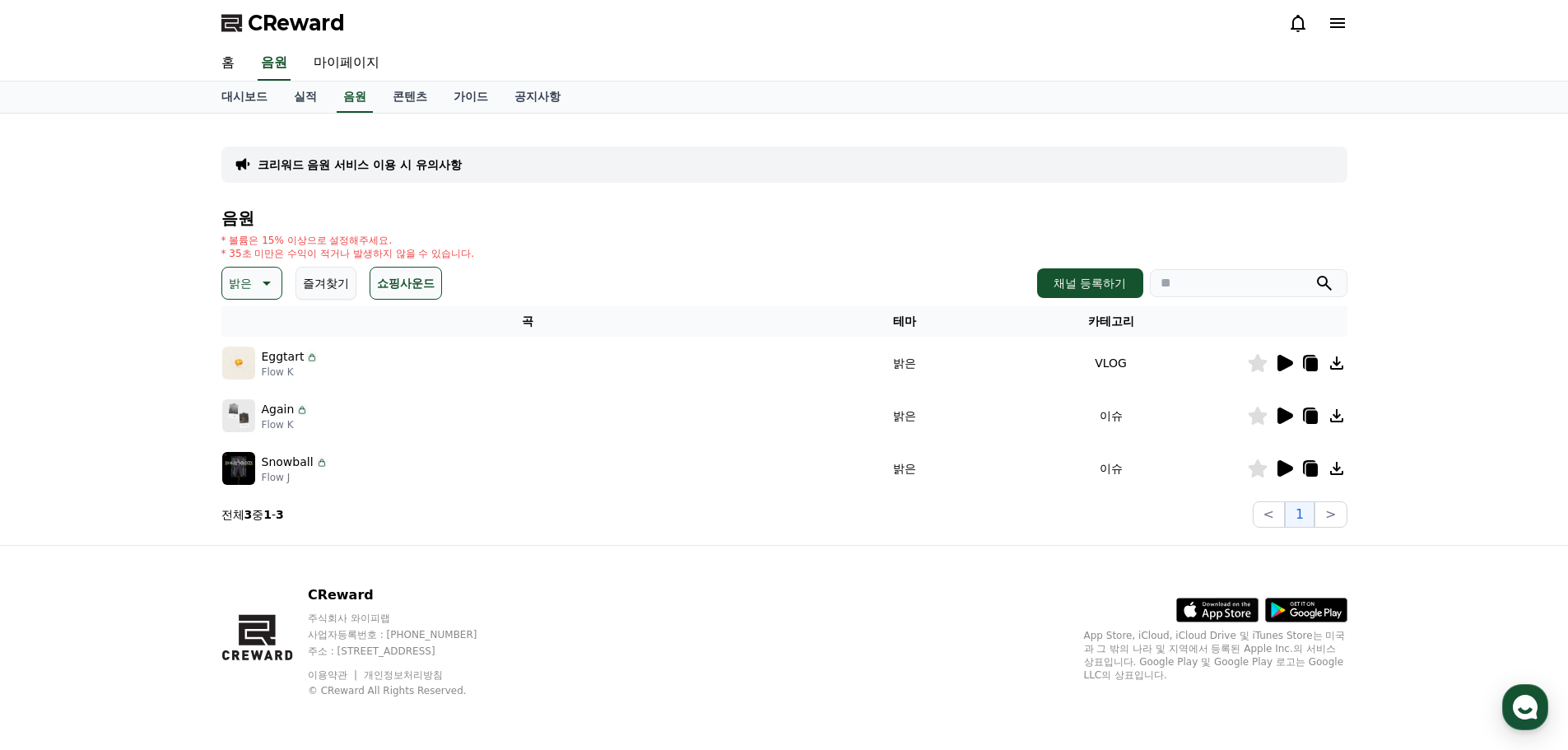
click at [269, 275] on icon at bounding box center [264, 283] width 20 height 20
click at [245, 418] on button "호기심" at bounding box center [247, 412] width 47 height 36
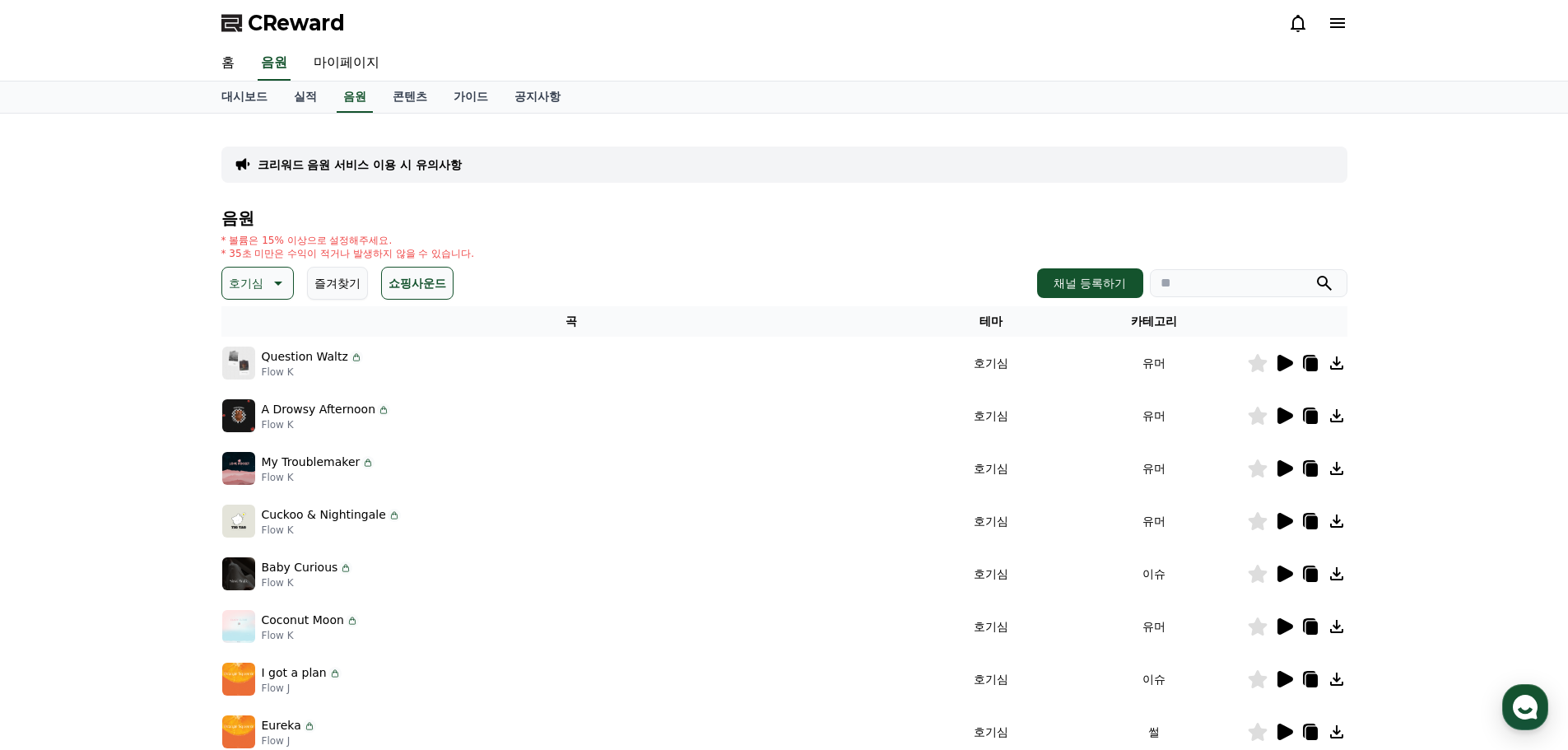
click at [1286, 368] on icon at bounding box center [1284, 363] width 16 height 17
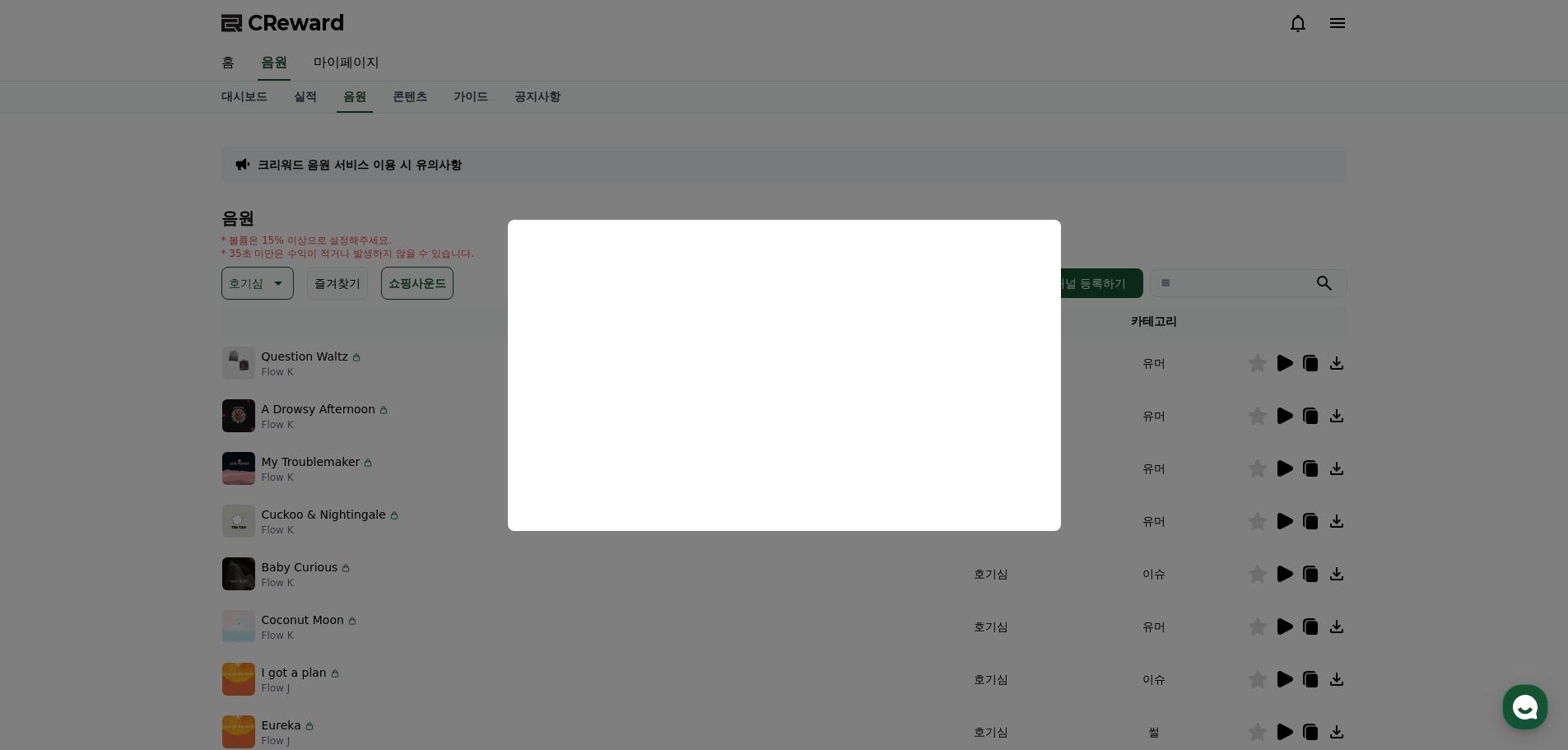
drag, startPoint x: 1415, startPoint y: 413, endPoint x: 1403, endPoint y: 413, distance: 12.0
click at [1415, 413] on button "close modal" at bounding box center [784, 375] width 1568 height 750
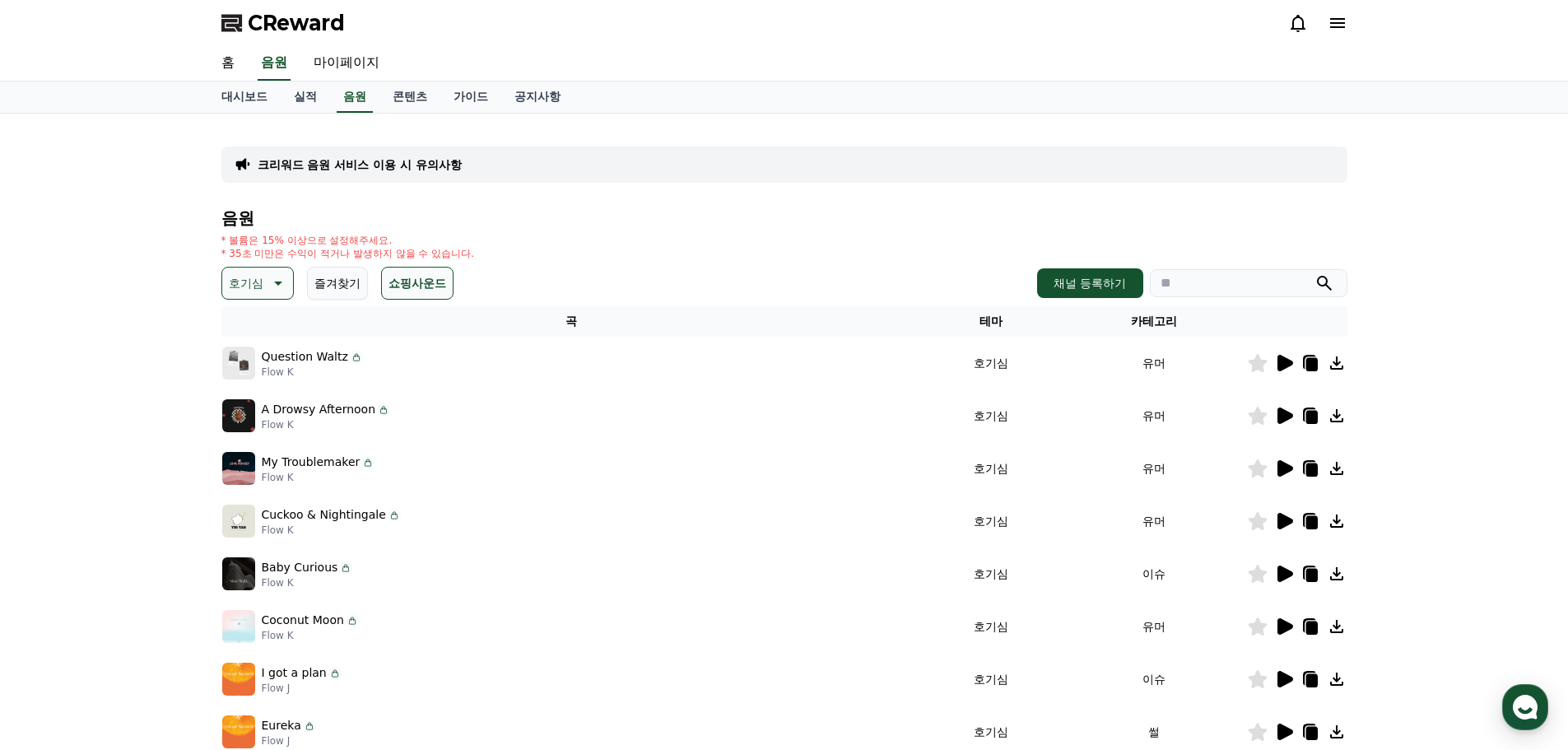
click at [1282, 416] on icon at bounding box center [1284, 416] width 16 height 17
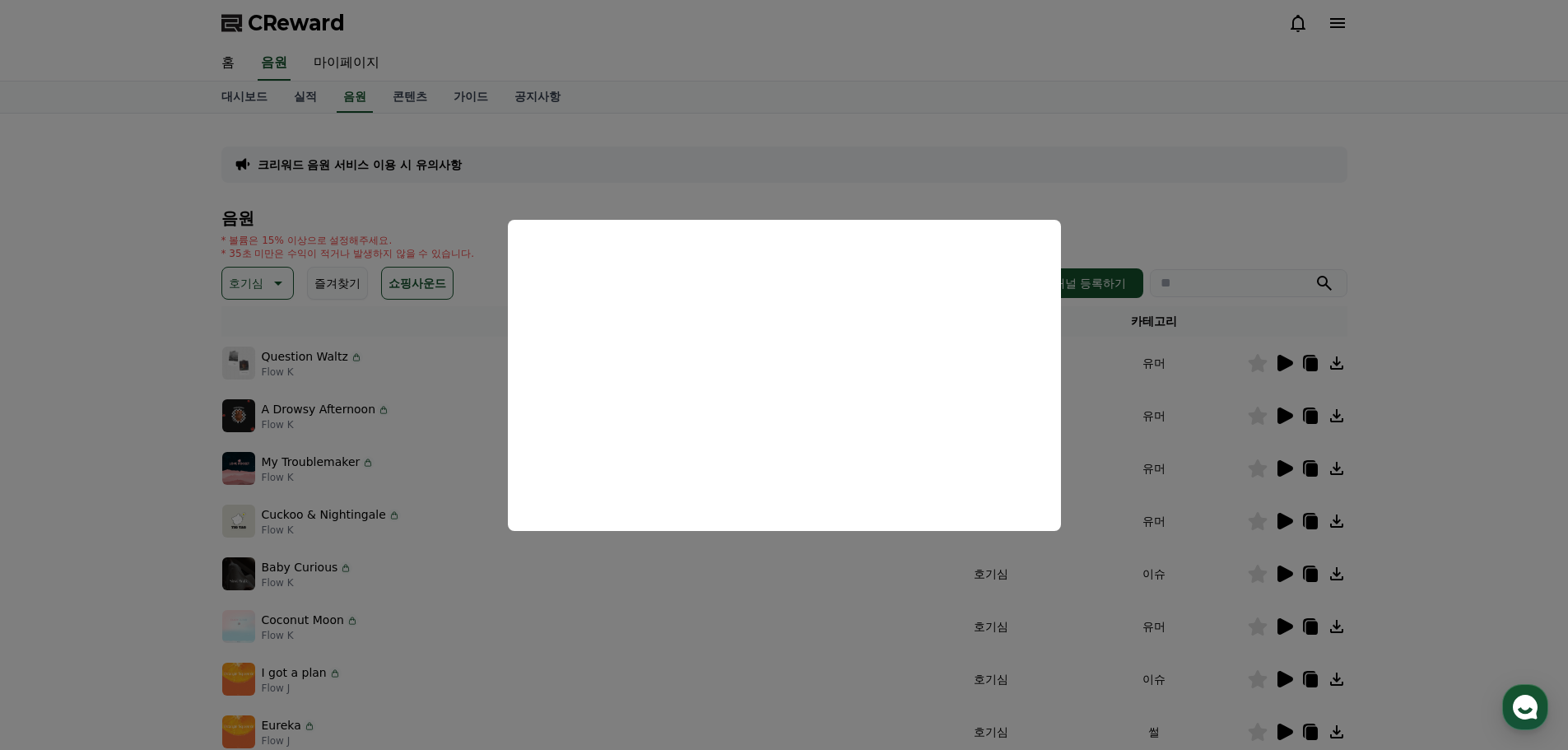
click at [1427, 402] on button "close modal" at bounding box center [784, 375] width 1568 height 750
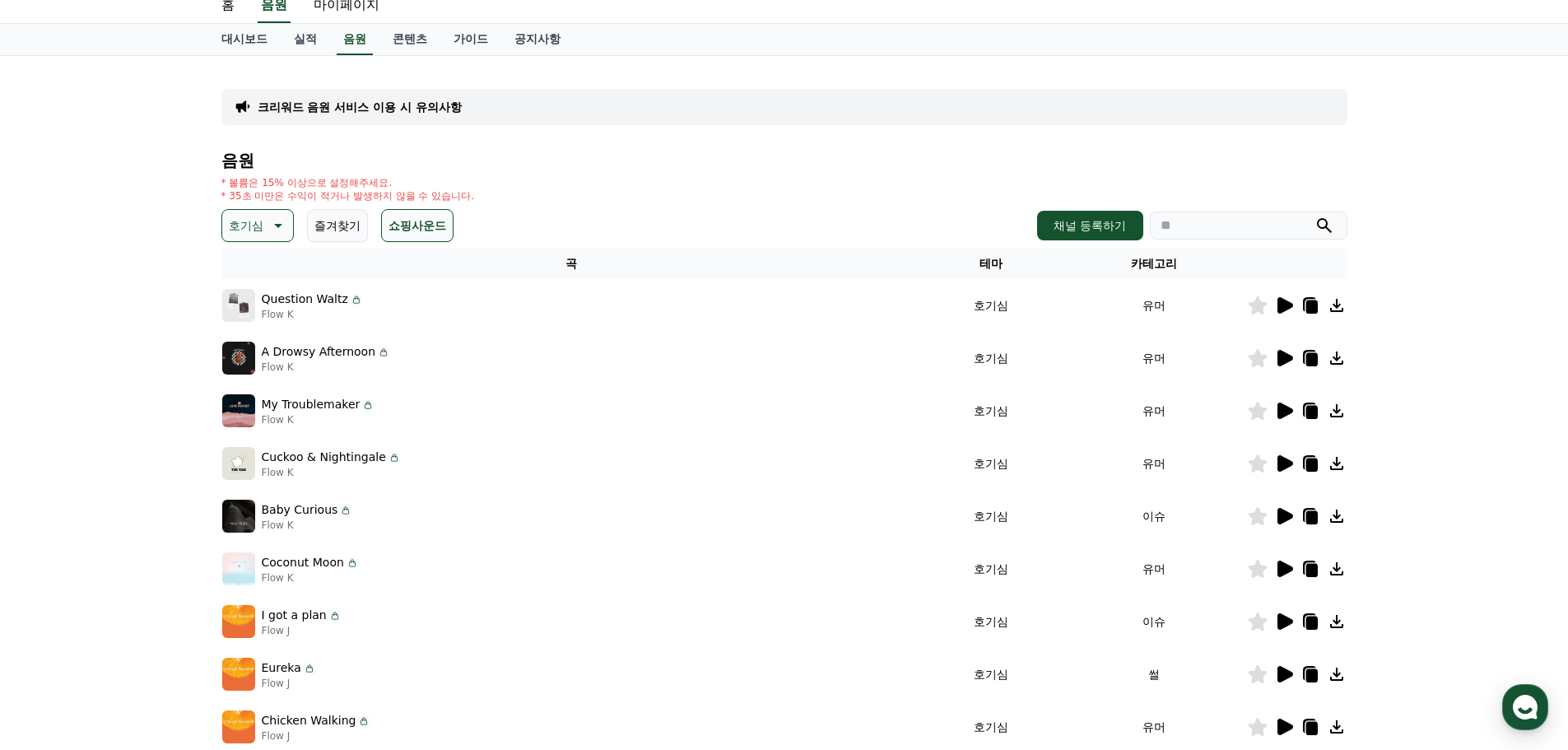
scroll to position [138, 0]
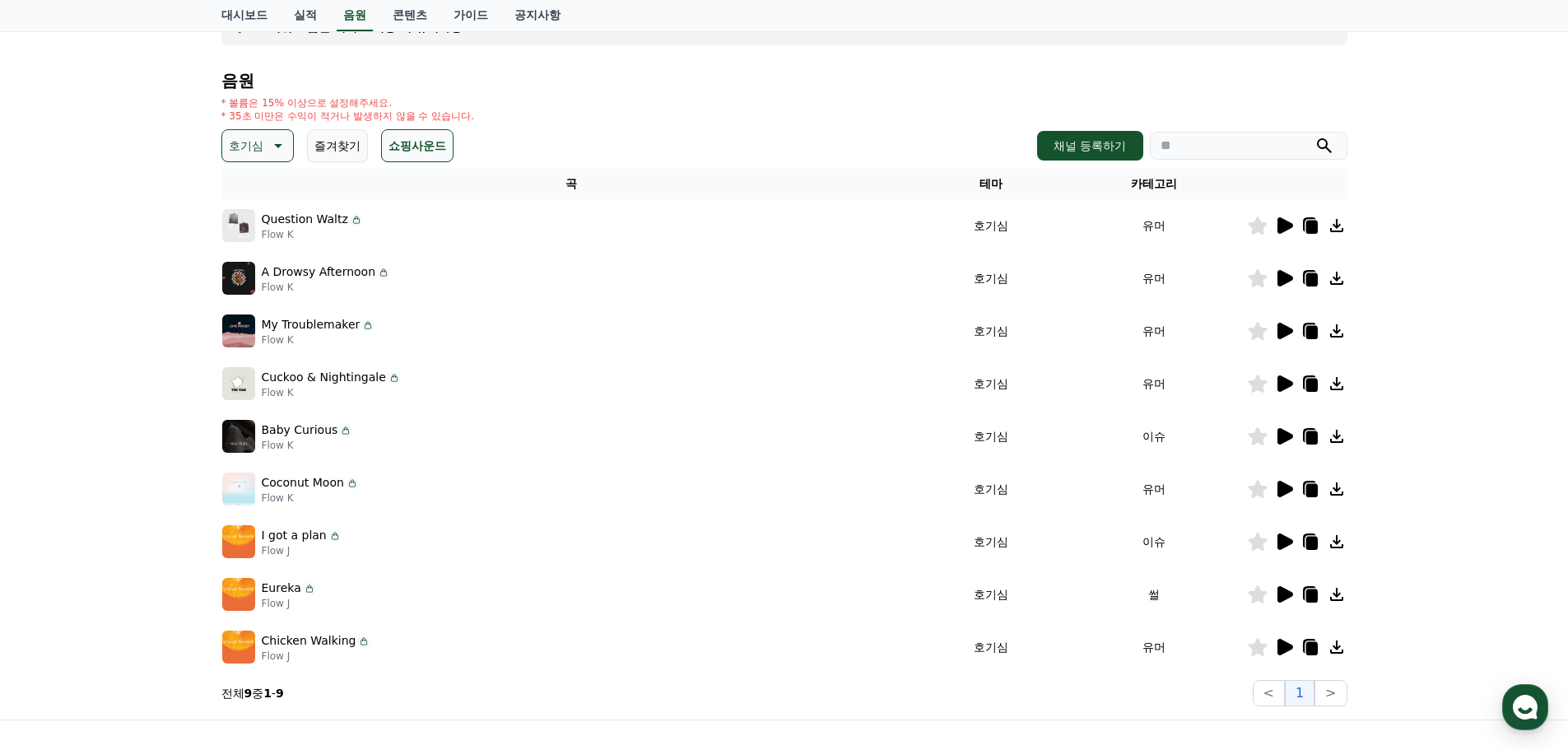
click at [1280, 541] on icon at bounding box center [1284, 542] width 16 height 17
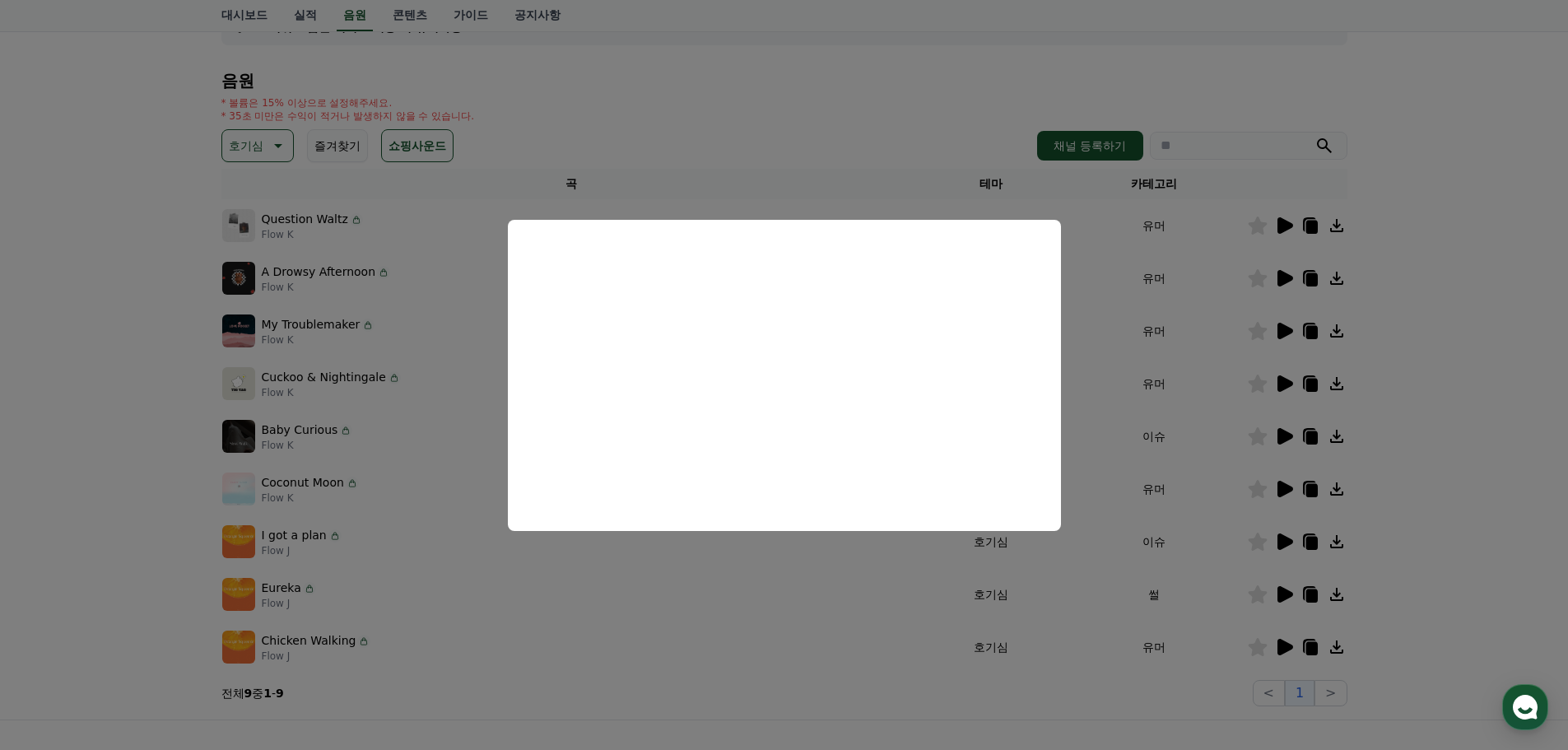
drag, startPoint x: 1378, startPoint y: 403, endPoint x: 1360, endPoint y: 399, distance: 18.4
click at [1378, 403] on button "close modal" at bounding box center [784, 375] width 1568 height 750
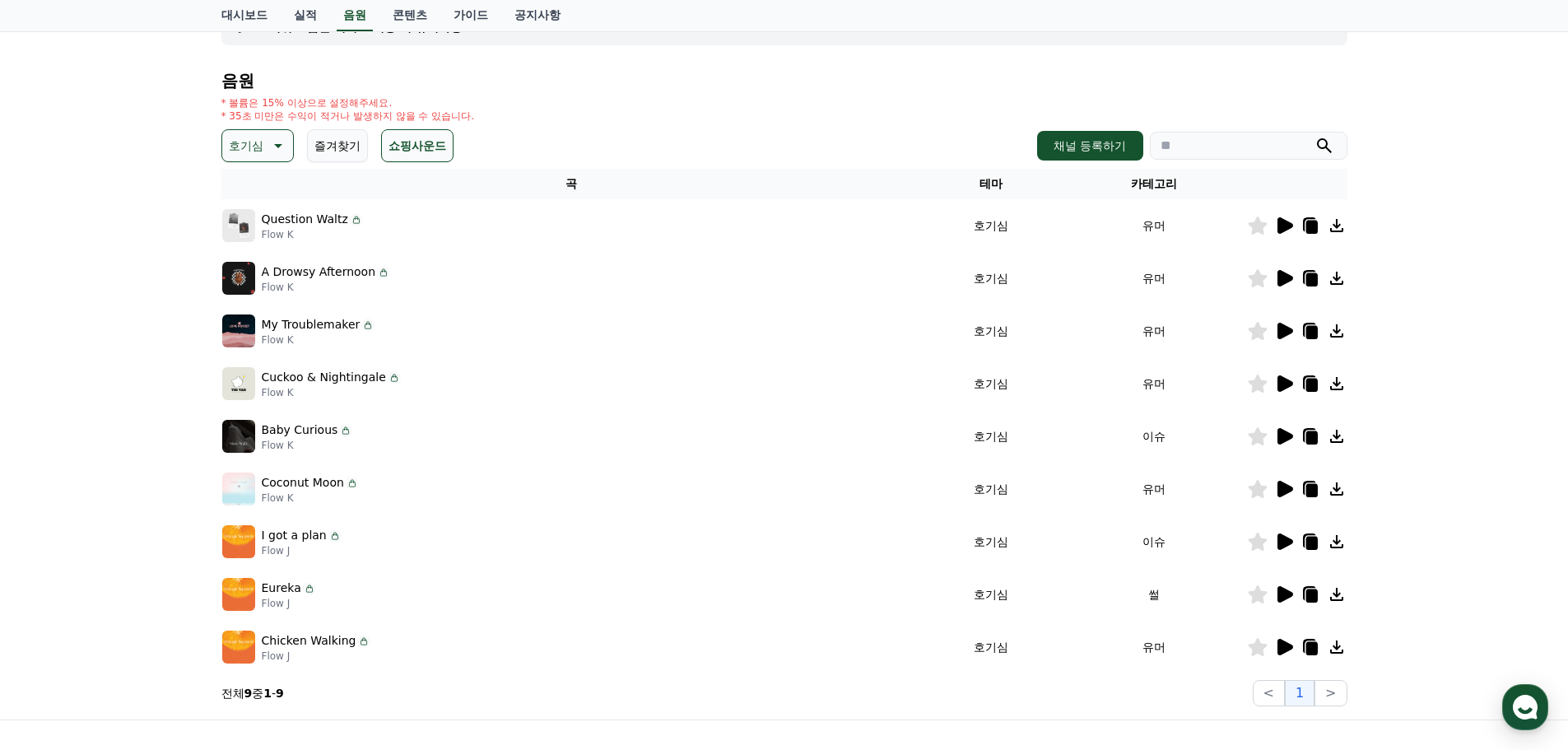
click at [283, 146] on icon at bounding box center [276, 145] width 20 height 20
click at [260, 306] on button "신나는" at bounding box center [247, 308] width 47 height 36
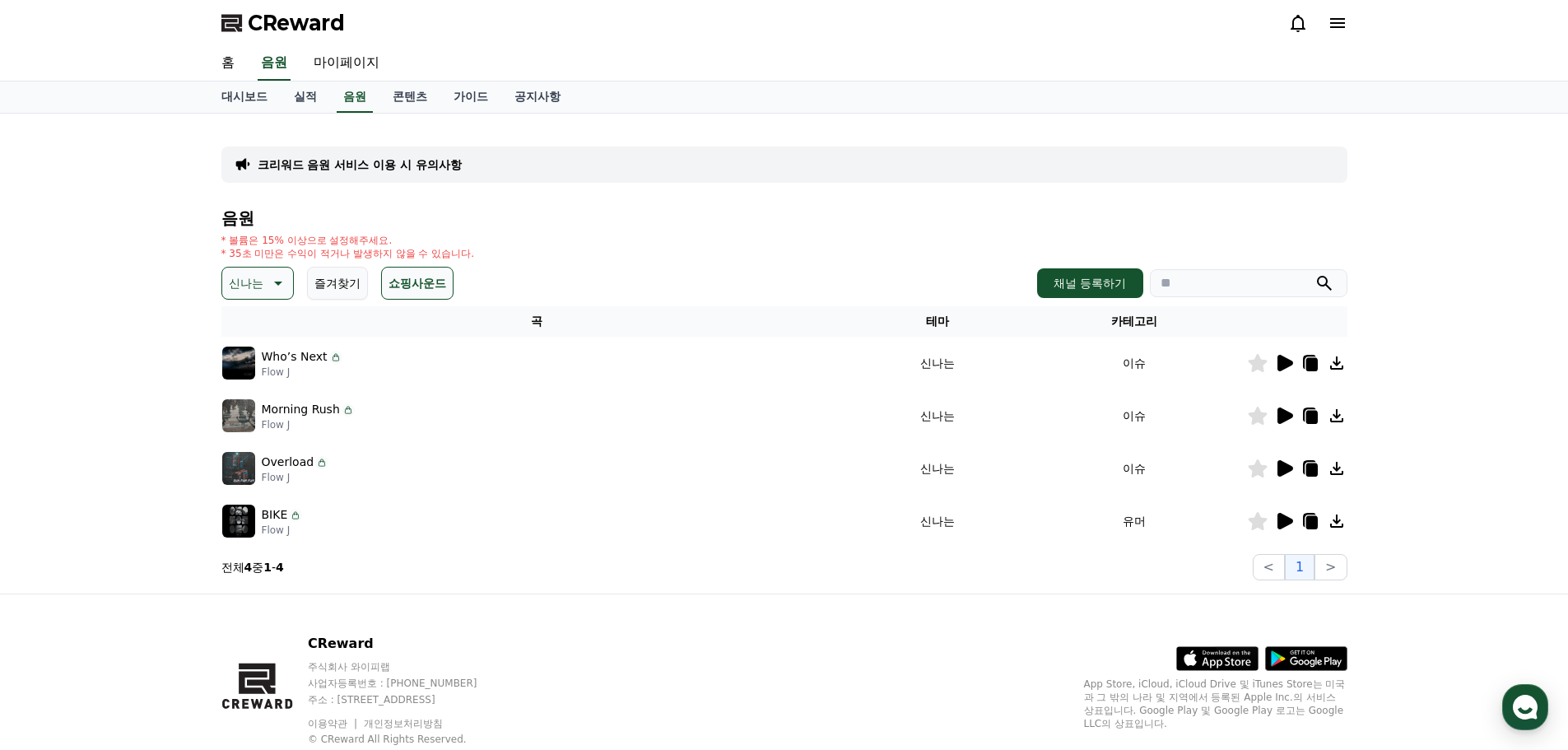
click at [1286, 368] on icon at bounding box center [1284, 363] width 16 height 17
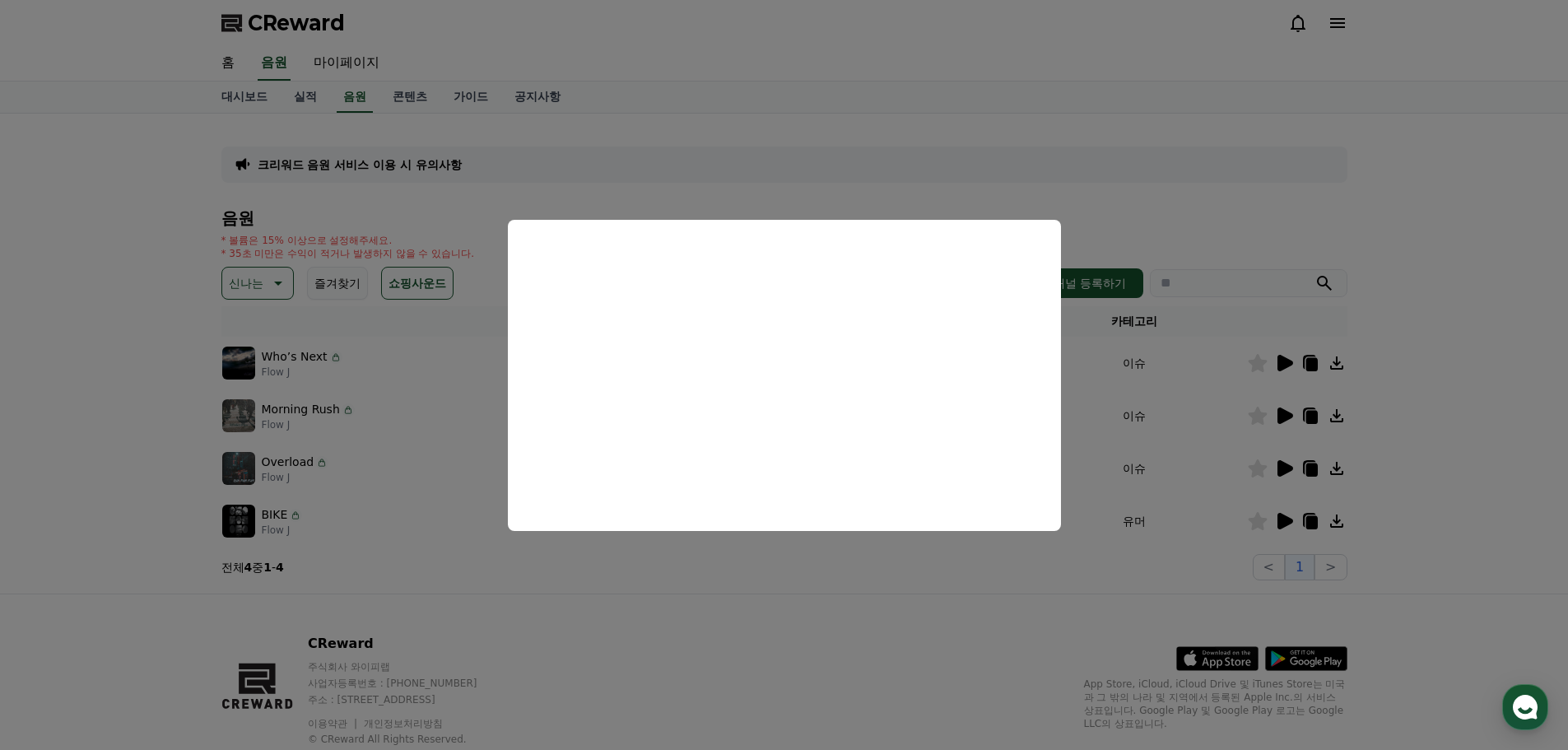
click at [1396, 368] on button "close modal" at bounding box center [784, 375] width 1568 height 750
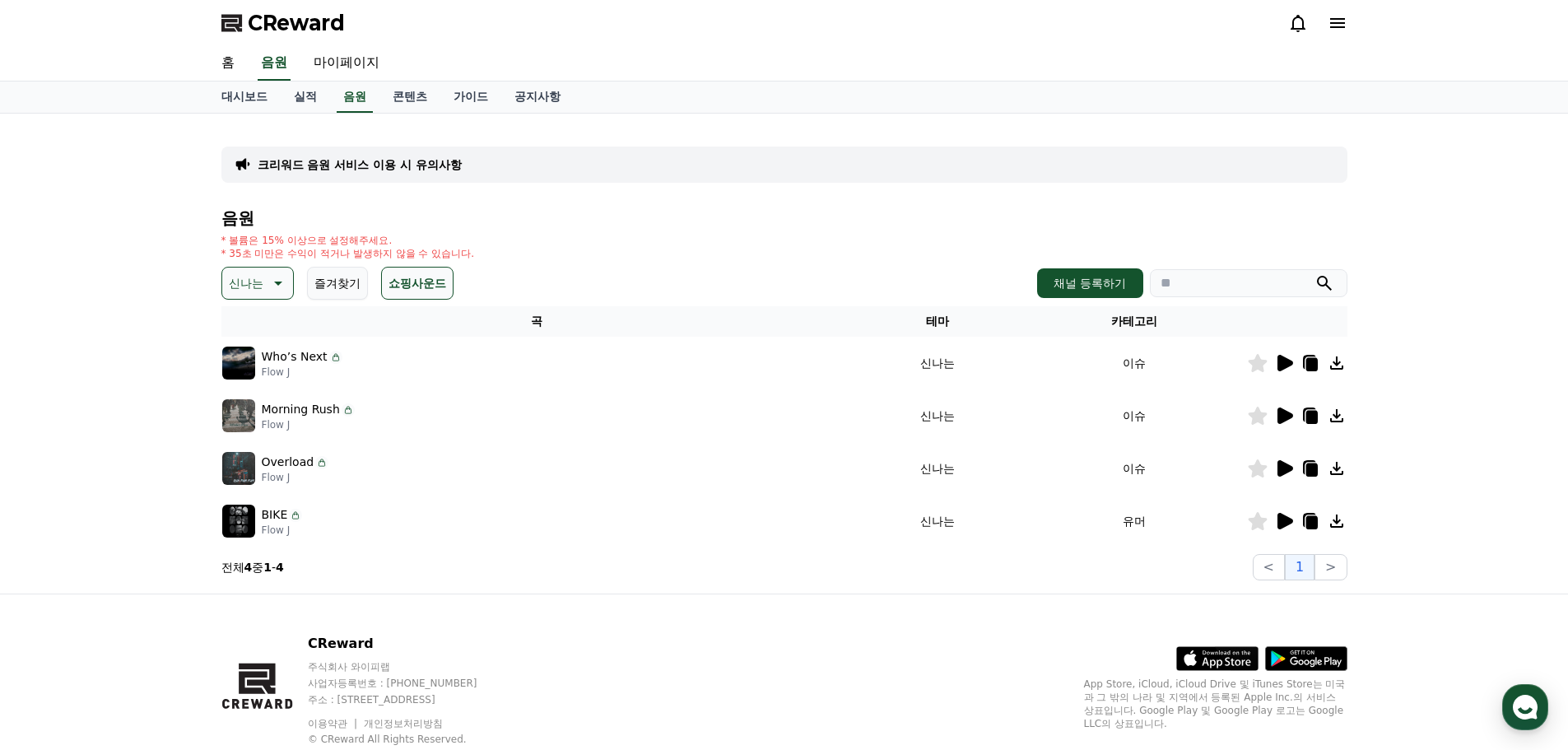
click at [1282, 419] on icon at bounding box center [1284, 416] width 16 height 17
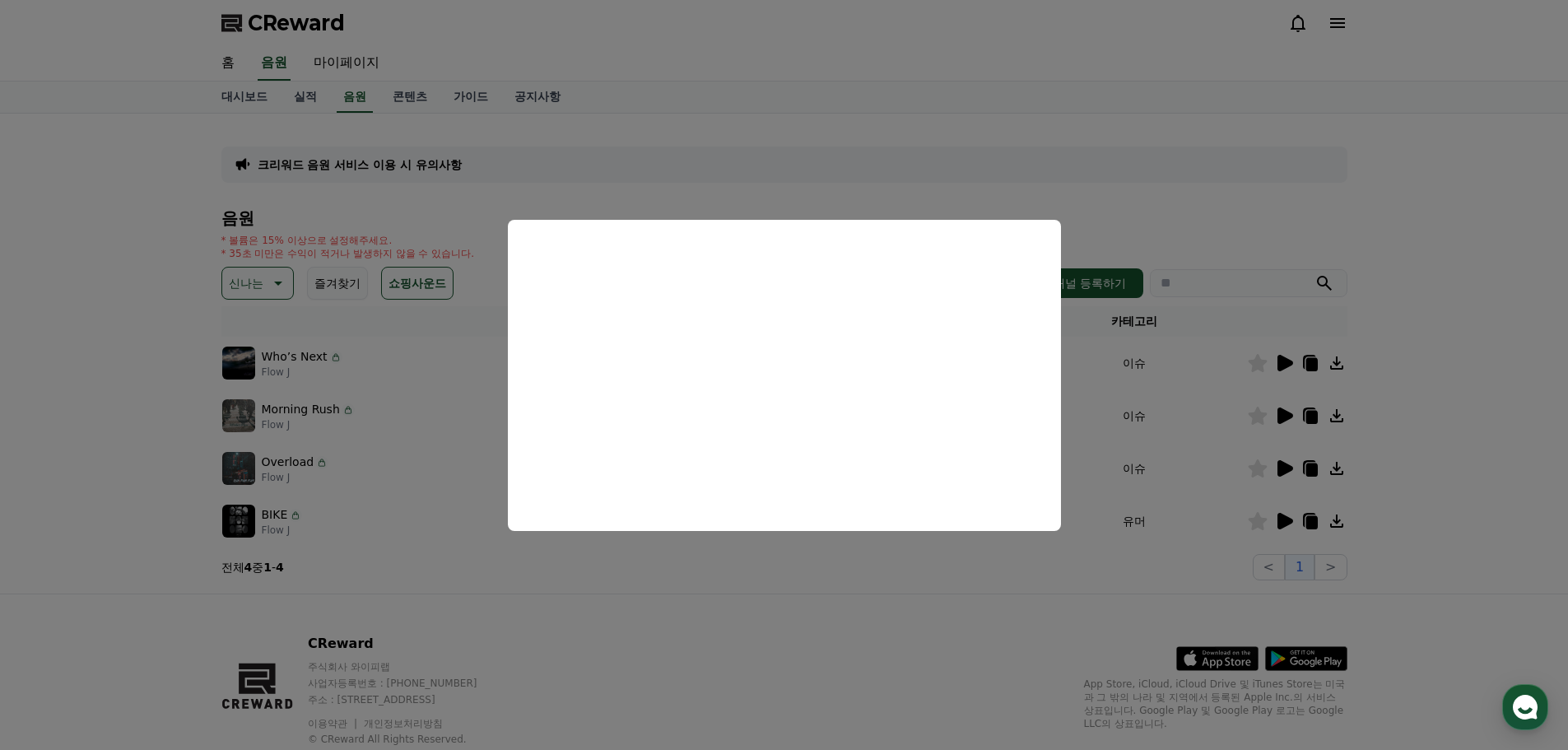
click at [1415, 434] on button "close modal" at bounding box center [784, 375] width 1568 height 750
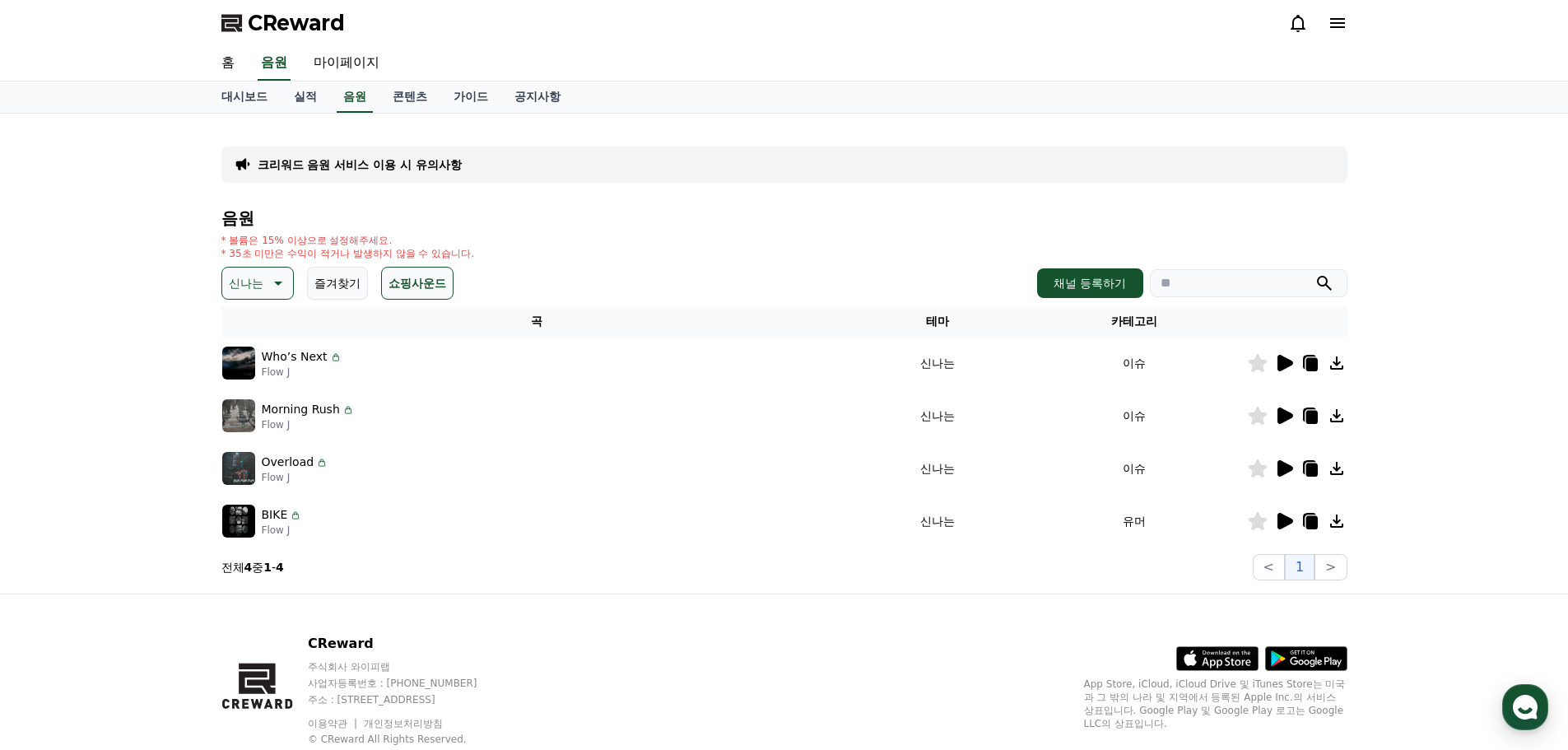
click at [1275, 468] on icon at bounding box center [1283, 468] width 20 height 20
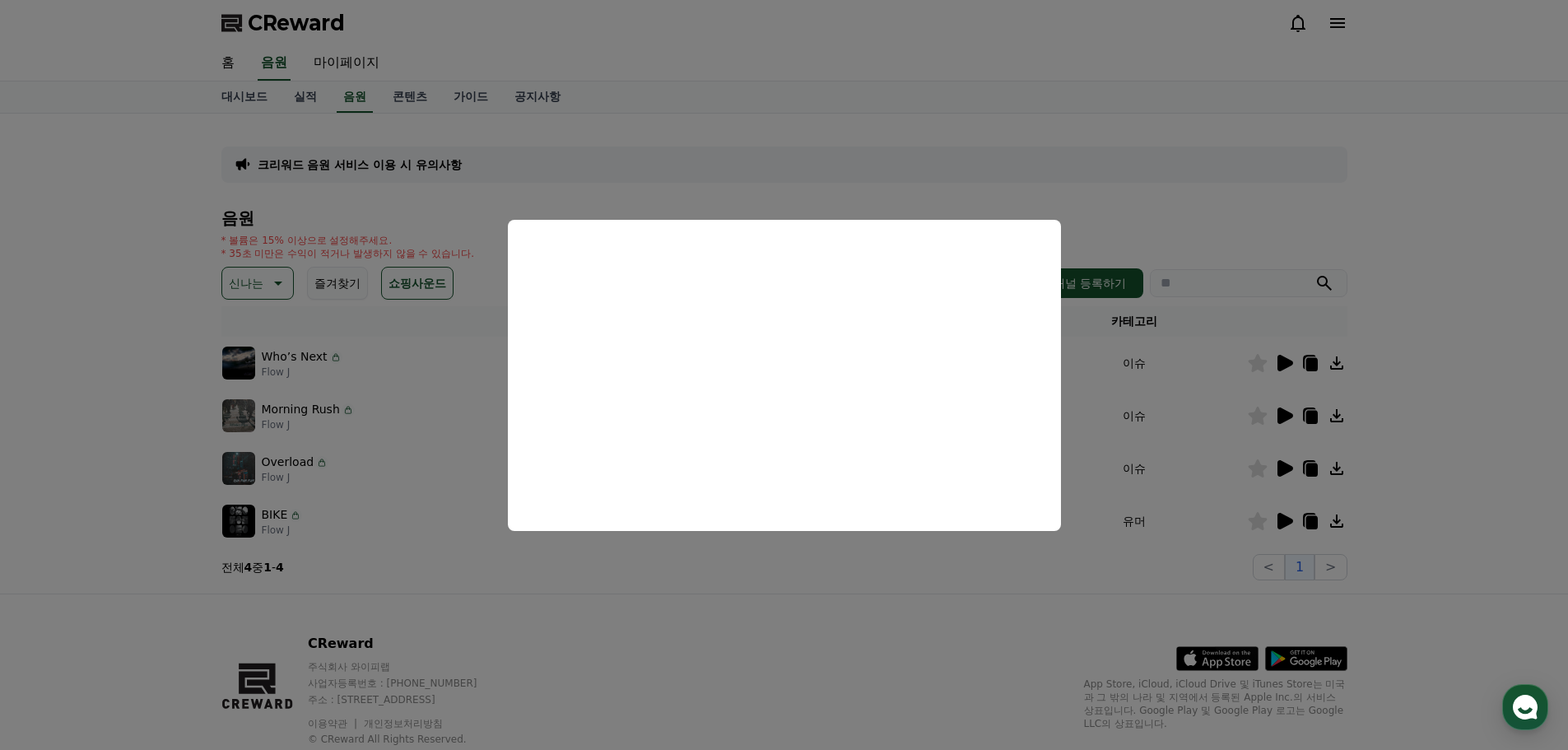
click at [1416, 445] on button "close modal" at bounding box center [784, 375] width 1568 height 750
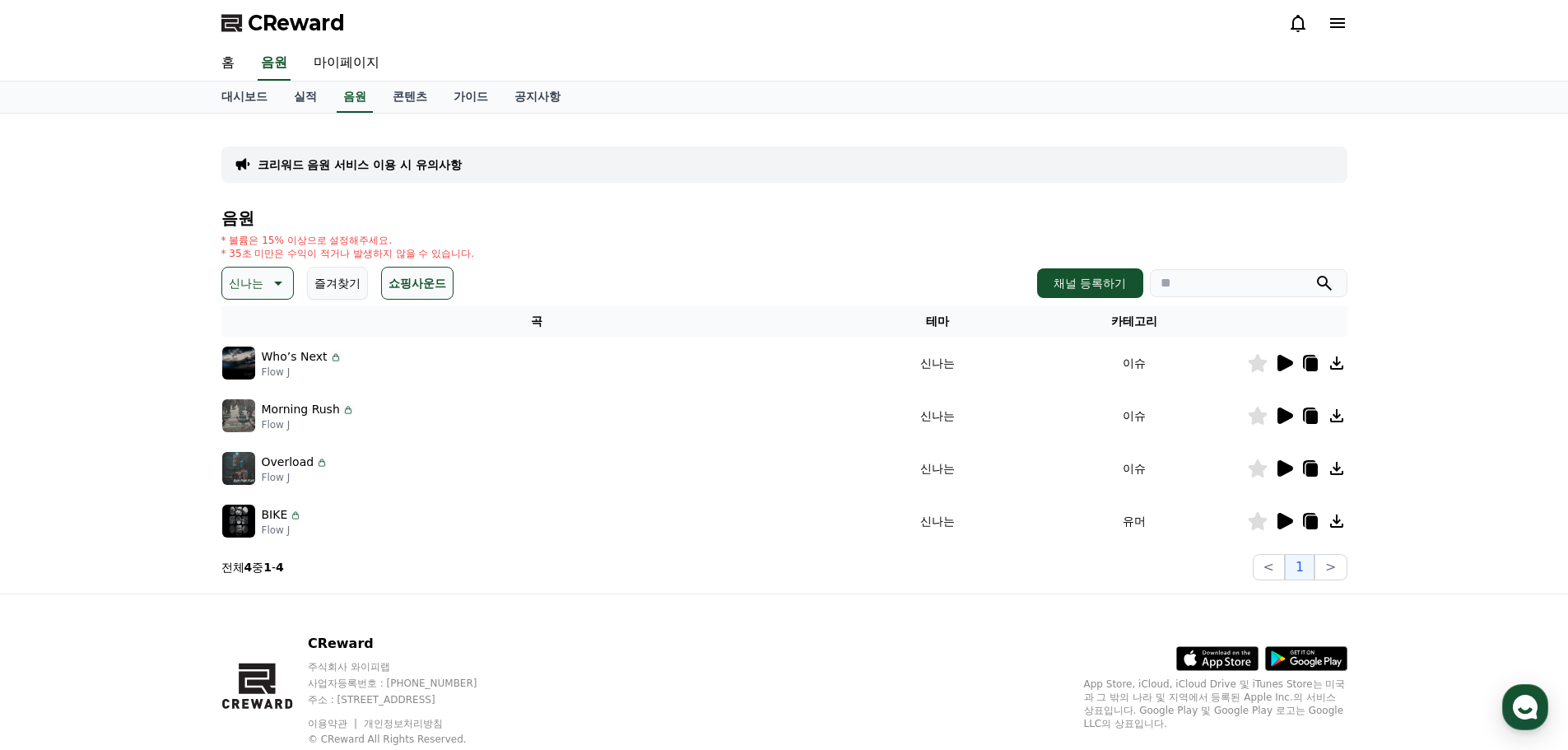
click at [1282, 521] on icon at bounding box center [1284, 521] width 16 height 17
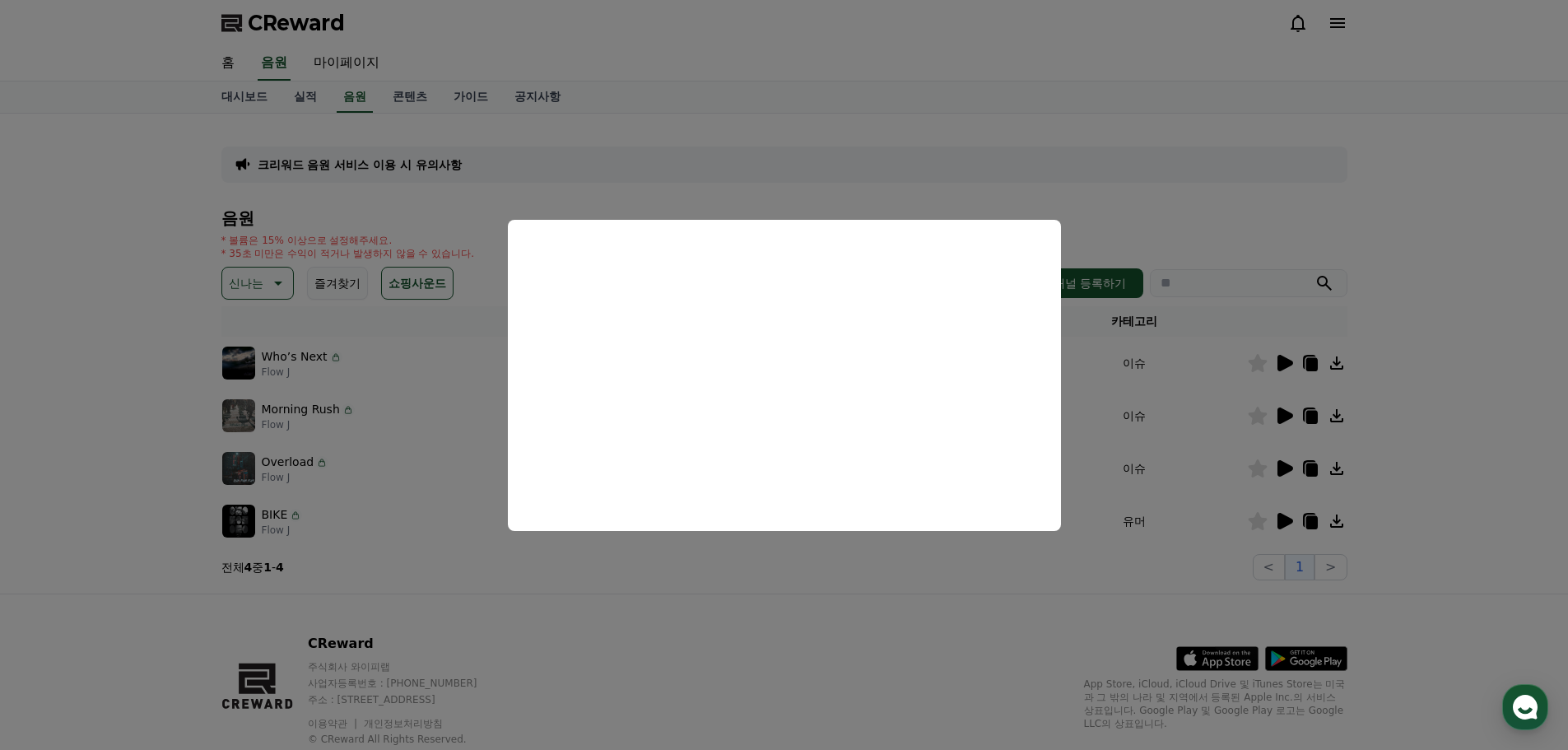
click at [1445, 442] on button "close modal" at bounding box center [784, 375] width 1568 height 750
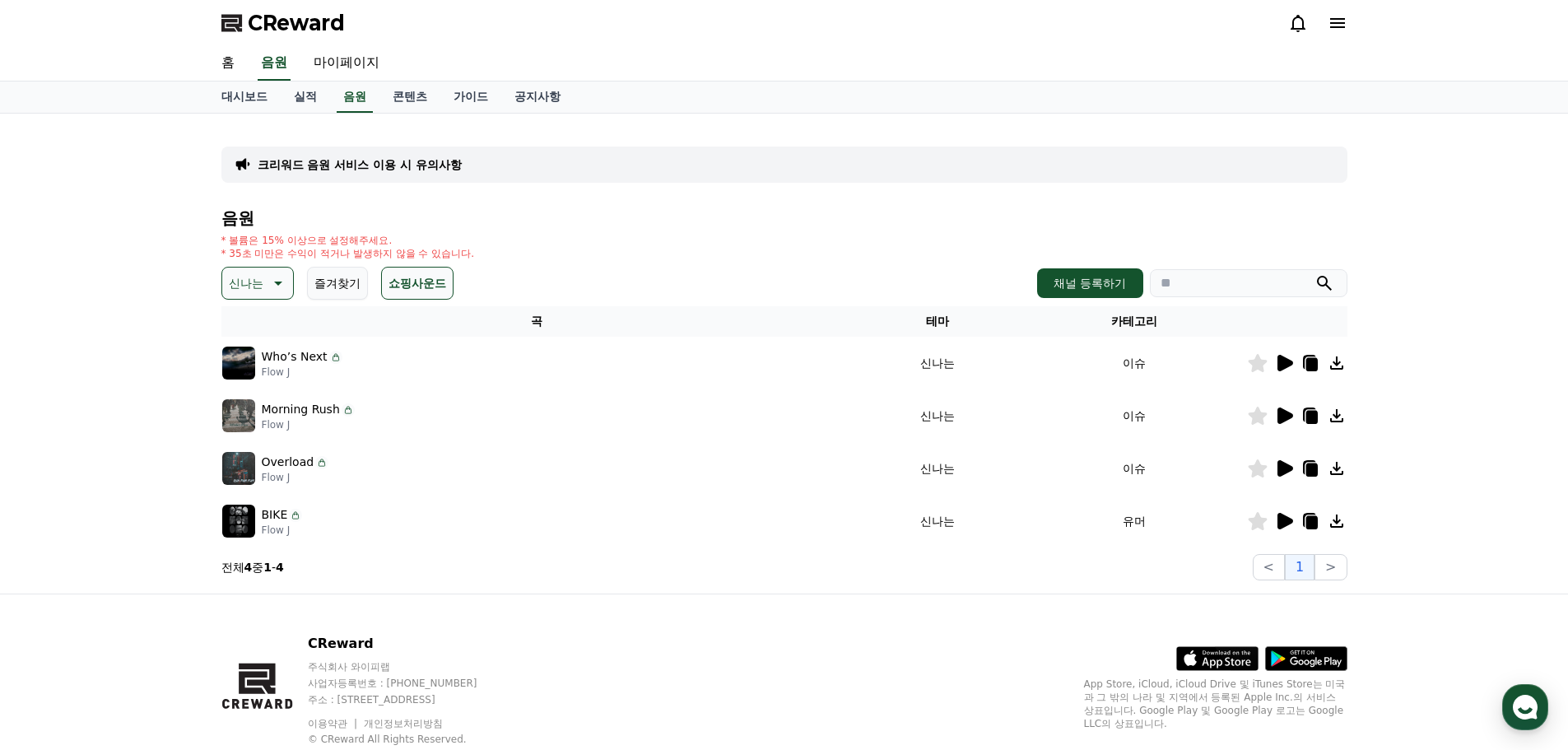
click at [283, 286] on icon at bounding box center [276, 283] width 20 height 20
click at [267, 405] on button "통통튀는" at bounding box center [254, 403] width 60 height 36
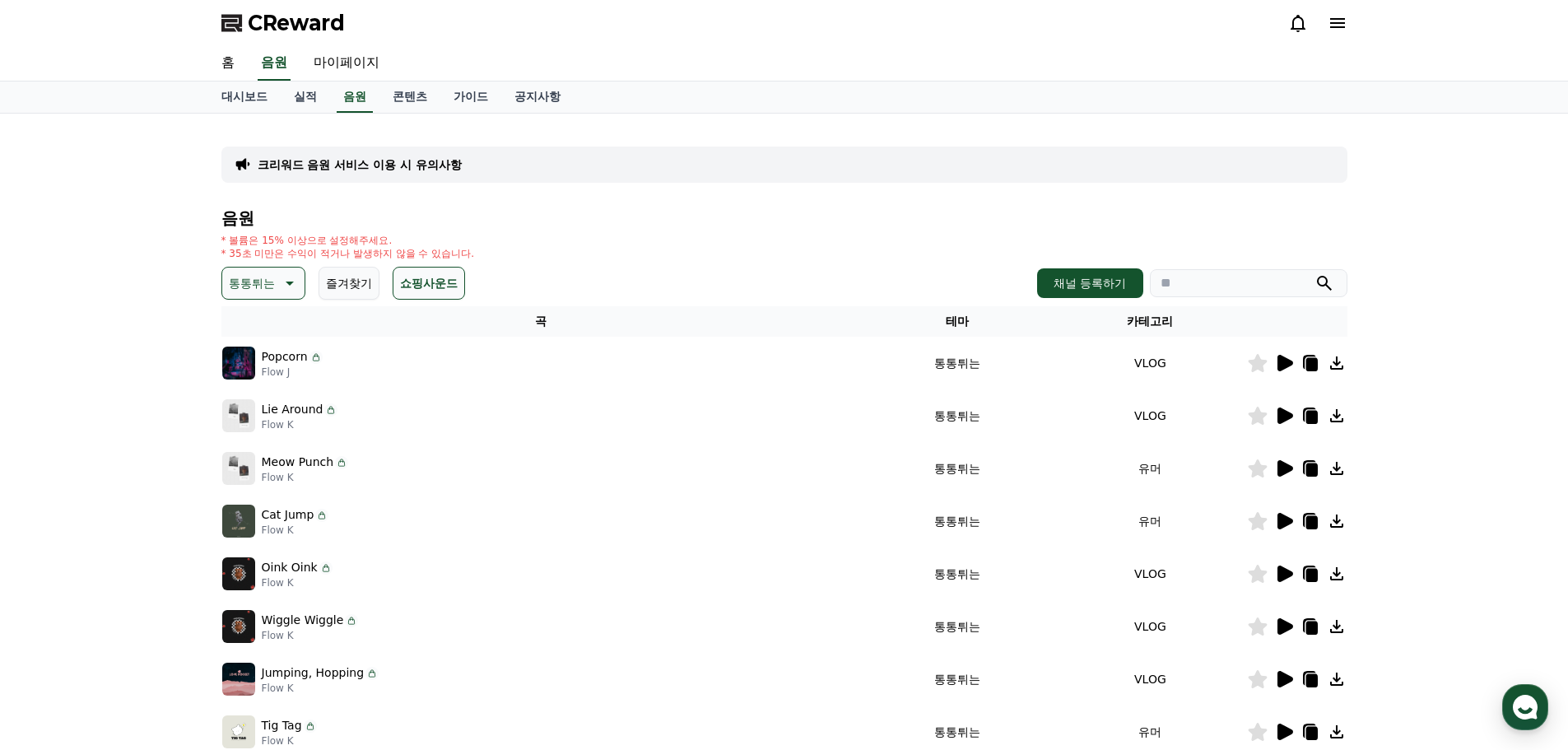
click at [1272, 360] on div at bounding box center [1296, 363] width 99 height 20
click at [1276, 360] on icon at bounding box center [1283, 363] width 20 height 20
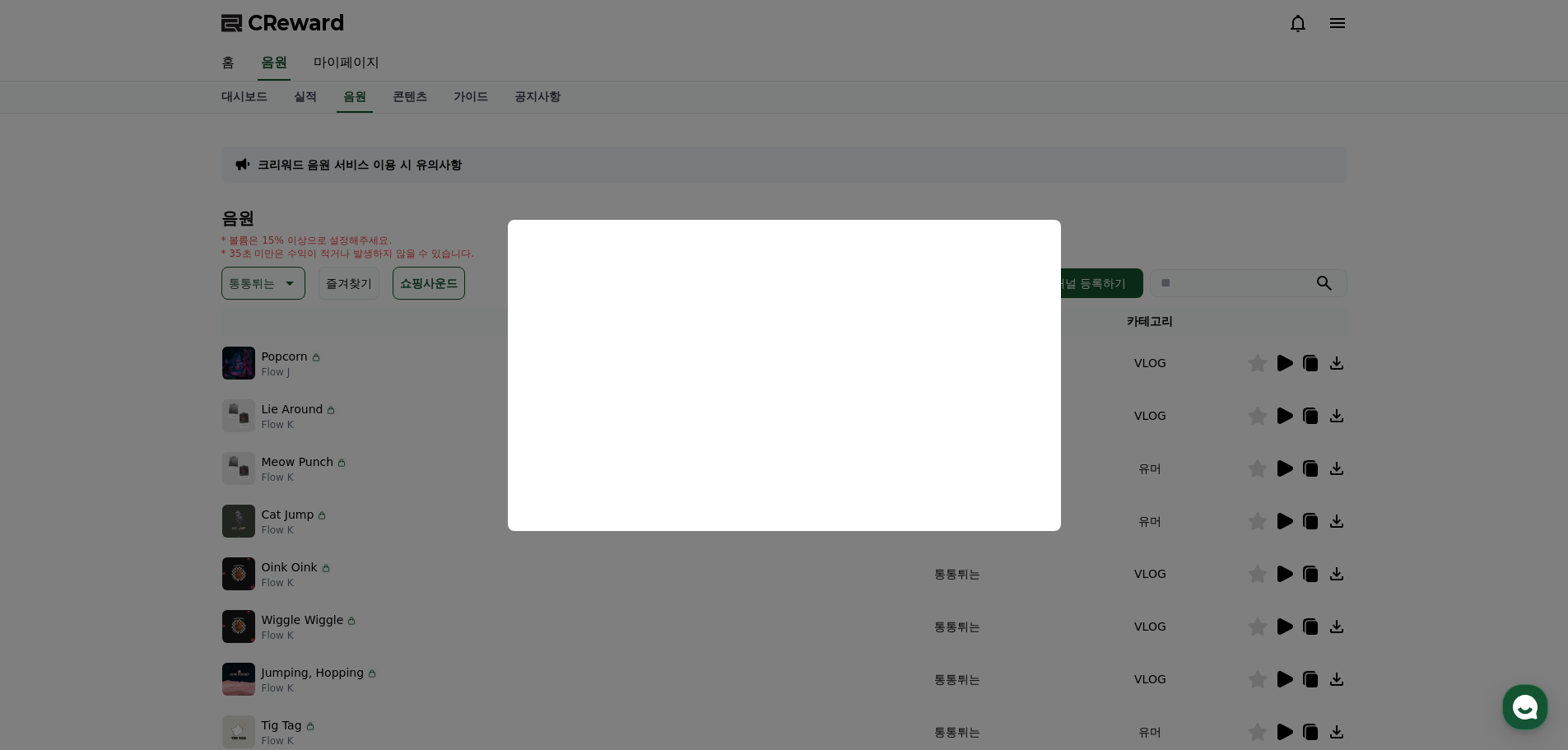
click at [1422, 440] on button "close modal" at bounding box center [784, 375] width 1568 height 750
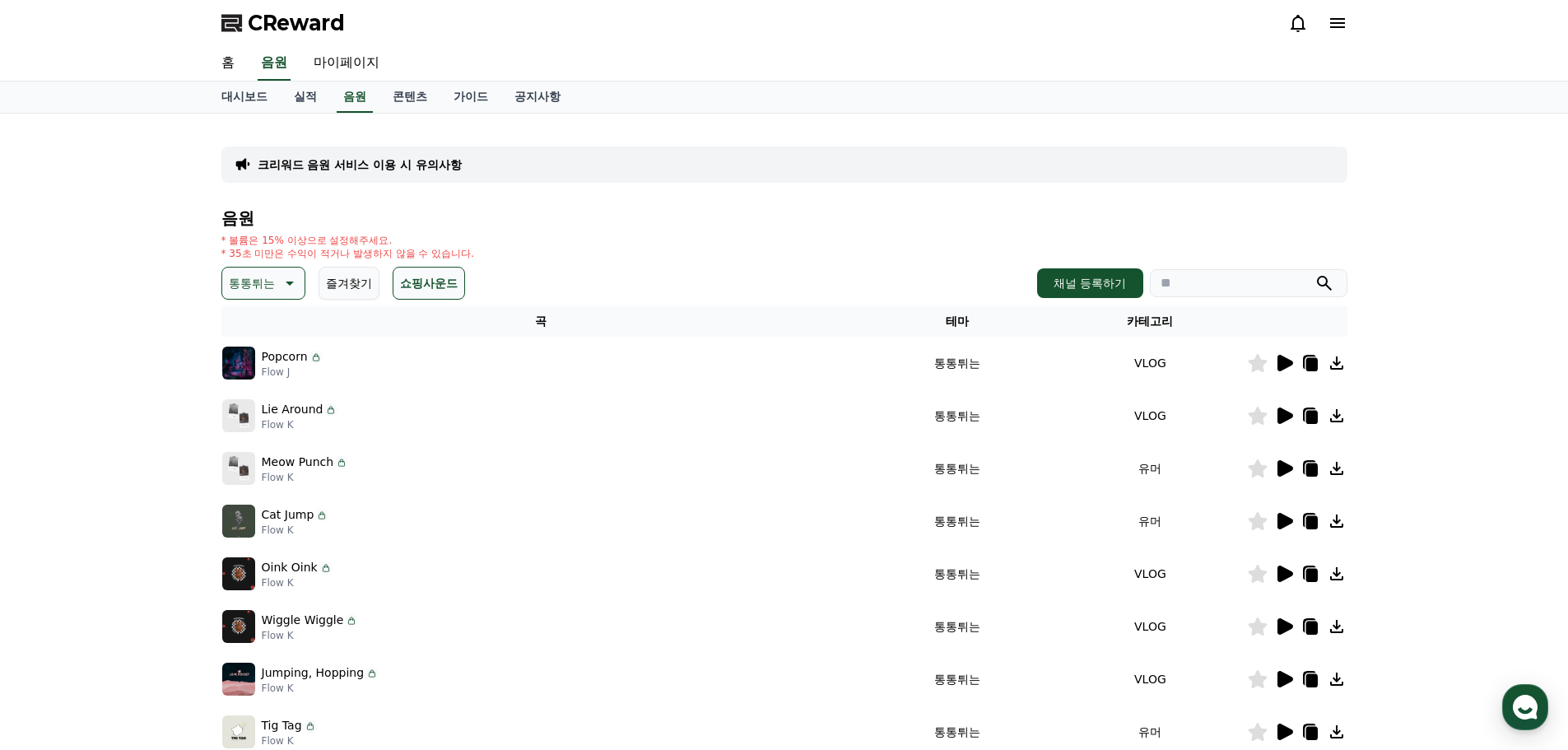
click at [1317, 368] on icon at bounding box center [1310, 365] width 11 height 13
click at [1290, 467] on icon at bounding box center [1284, 469] width 16 height 17
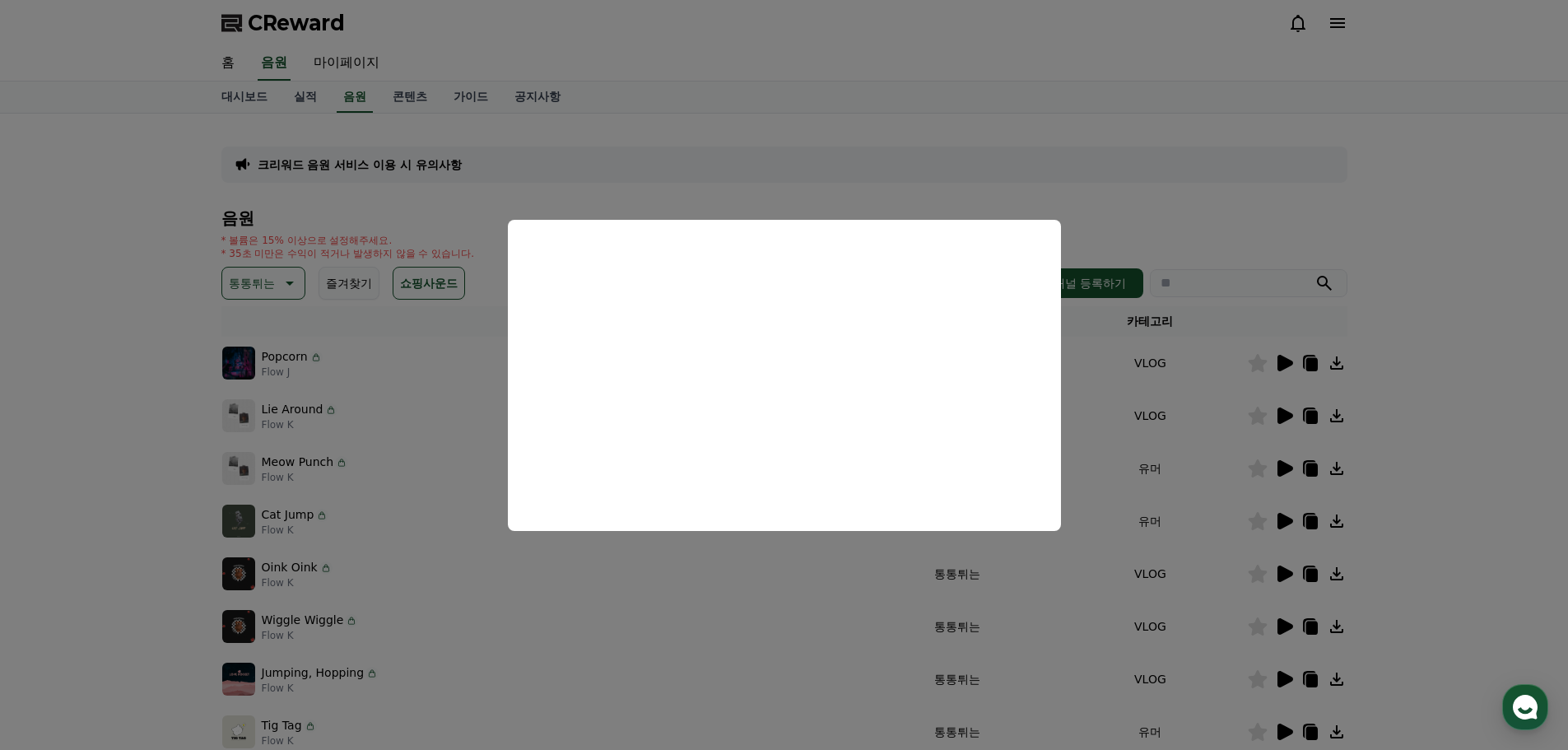
click at [1404, 457] on button "close modal" at bounding box center [784, 375] width 1568 height 750
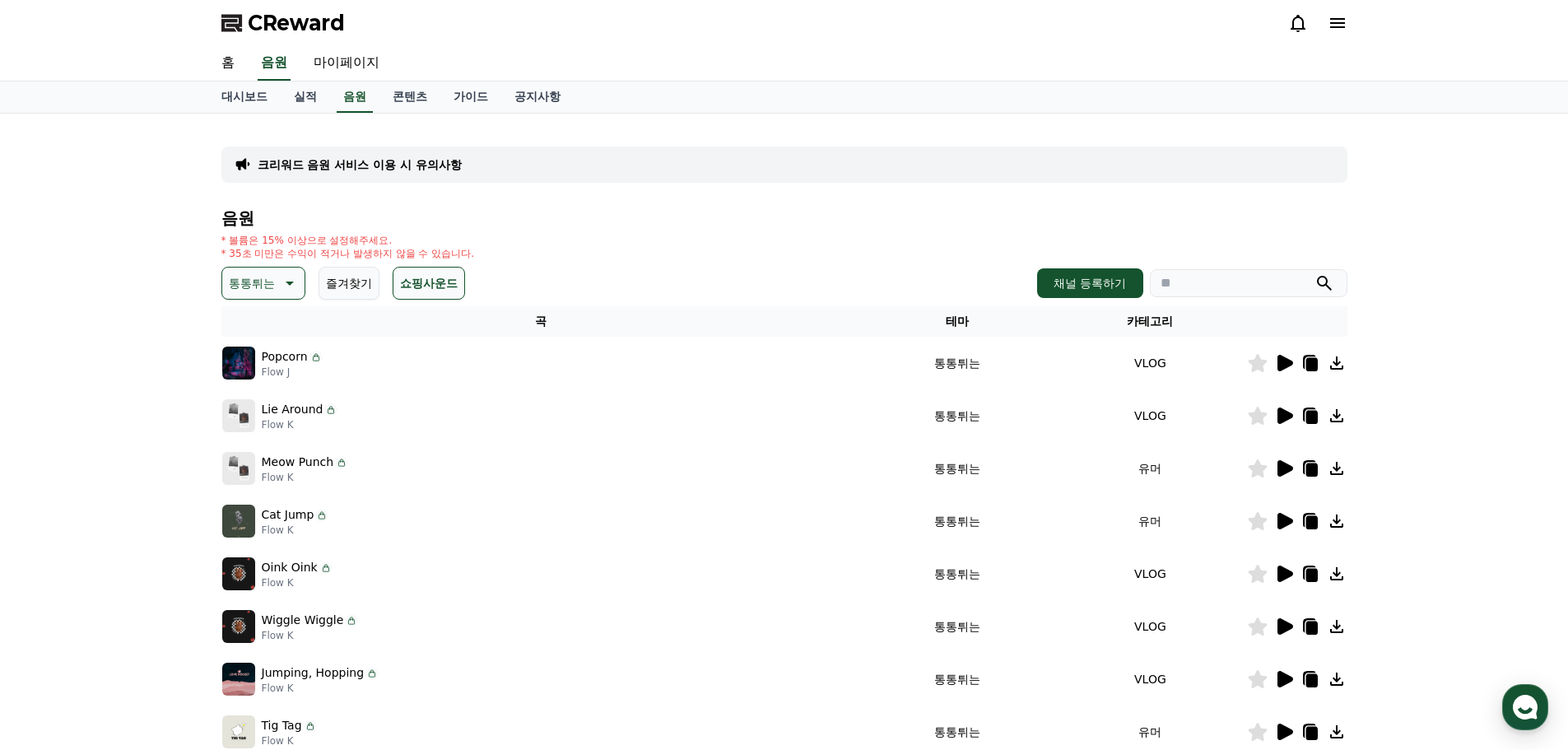
click at [1278, 414] on icon at bounding box center [1284, 416] width 16 height 17
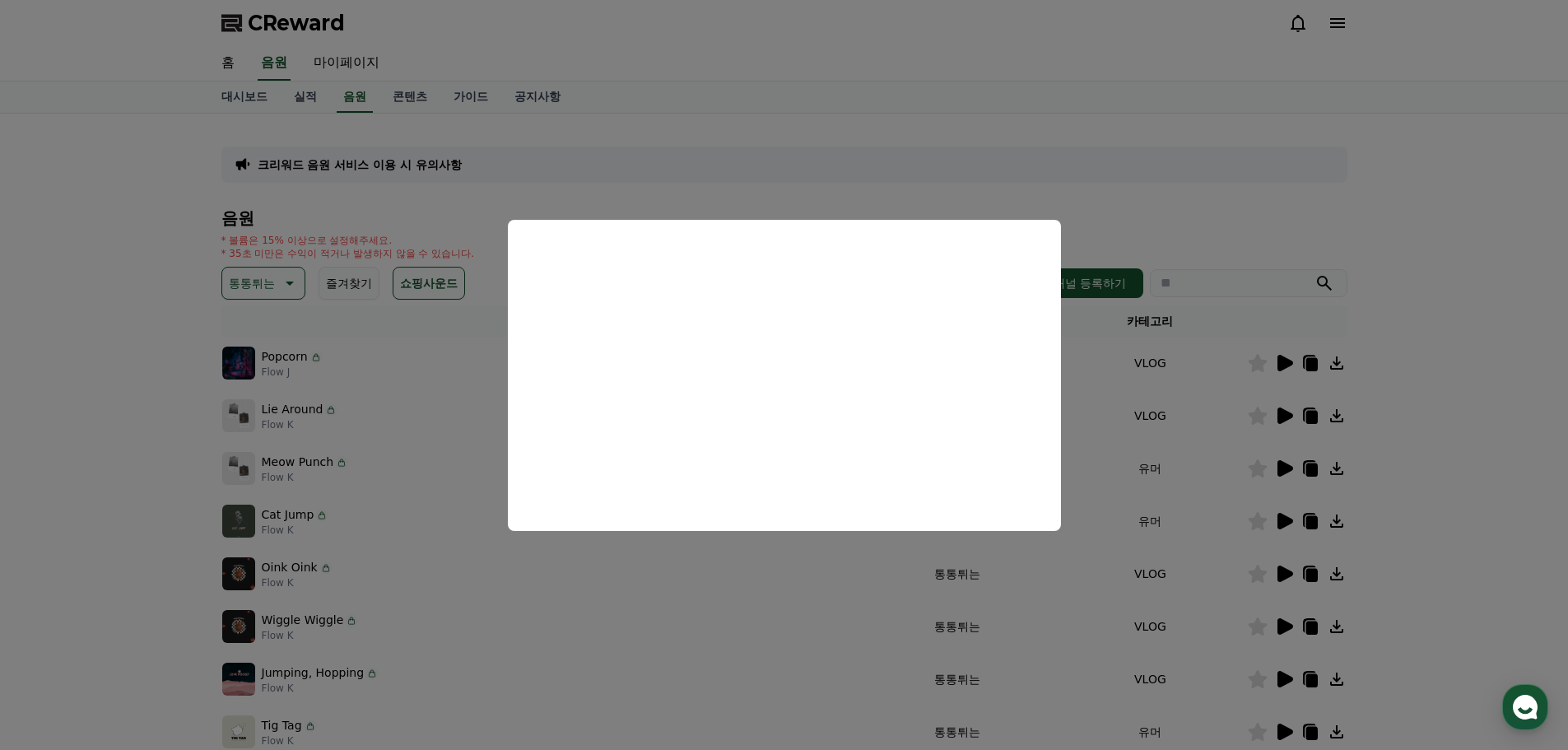
click at [1447, 433] on button "close modal" at bounding box center [784, 375] width 1568 height 750
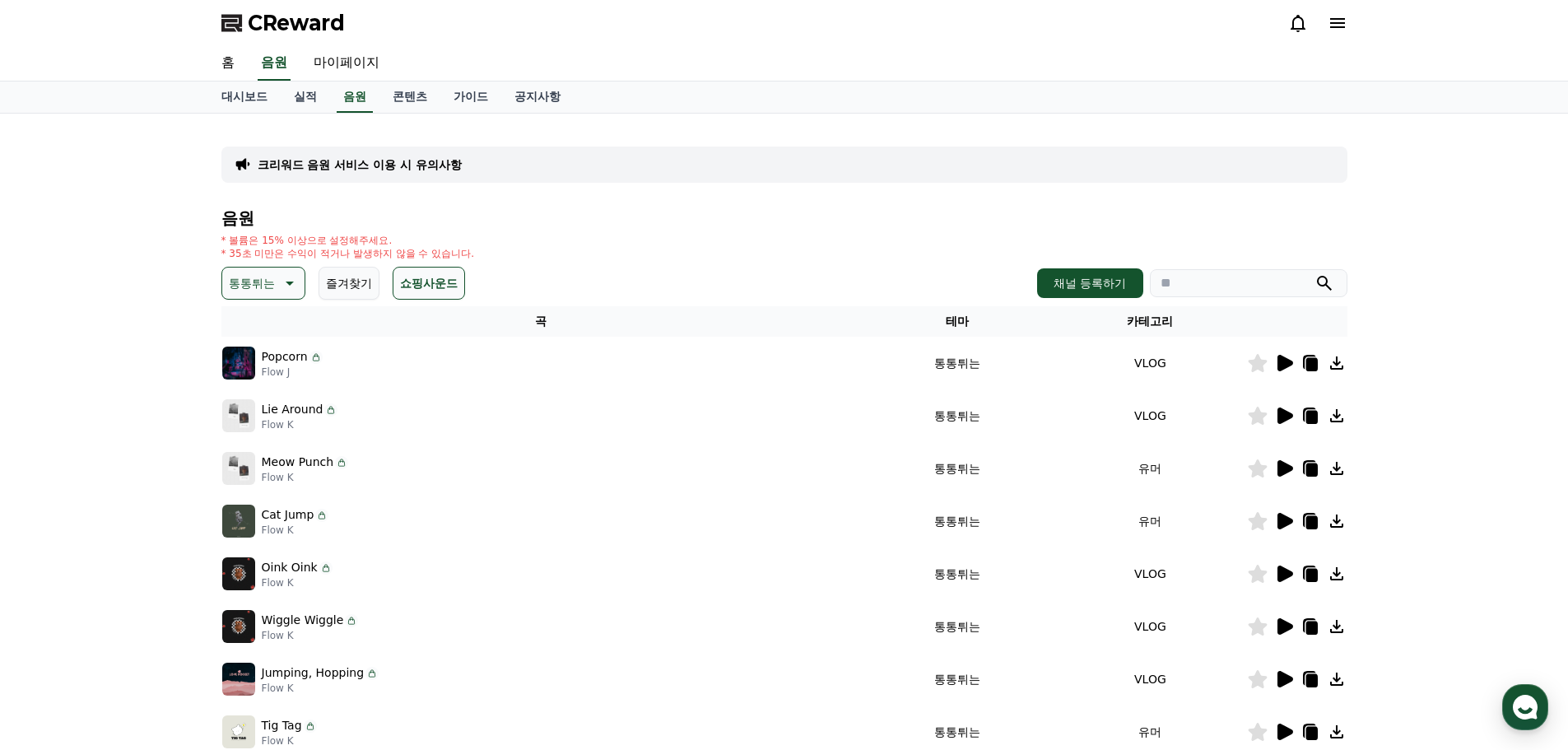
click at [1309, 415] on icon at bounding box center [1310, 418] width 11 height 13
click at [1264, 420] on icon at bounding box center [1256, 415] width 20 height 18
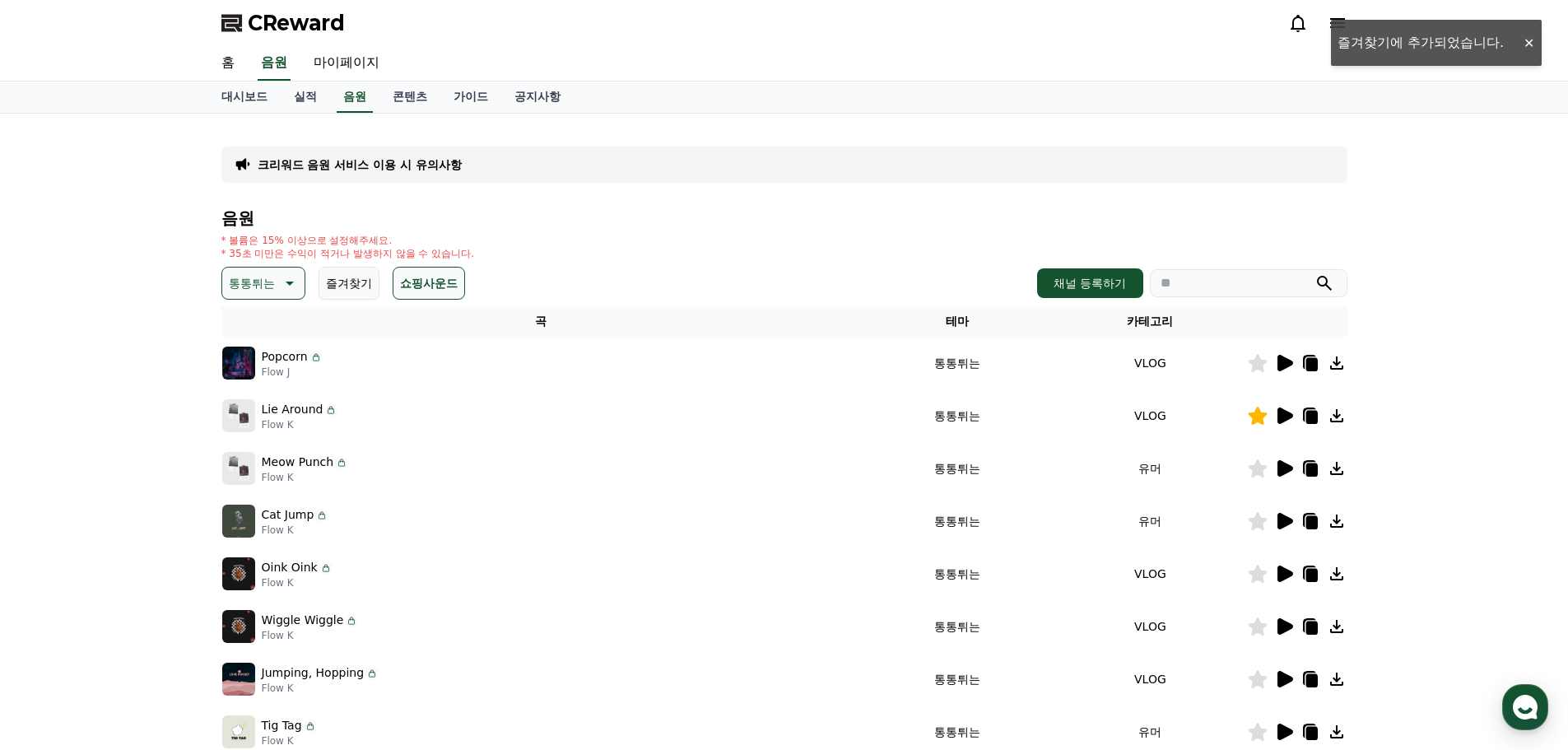
click at [1259, 475] on icon at bounding box center [1256, 468] width 19 height 18
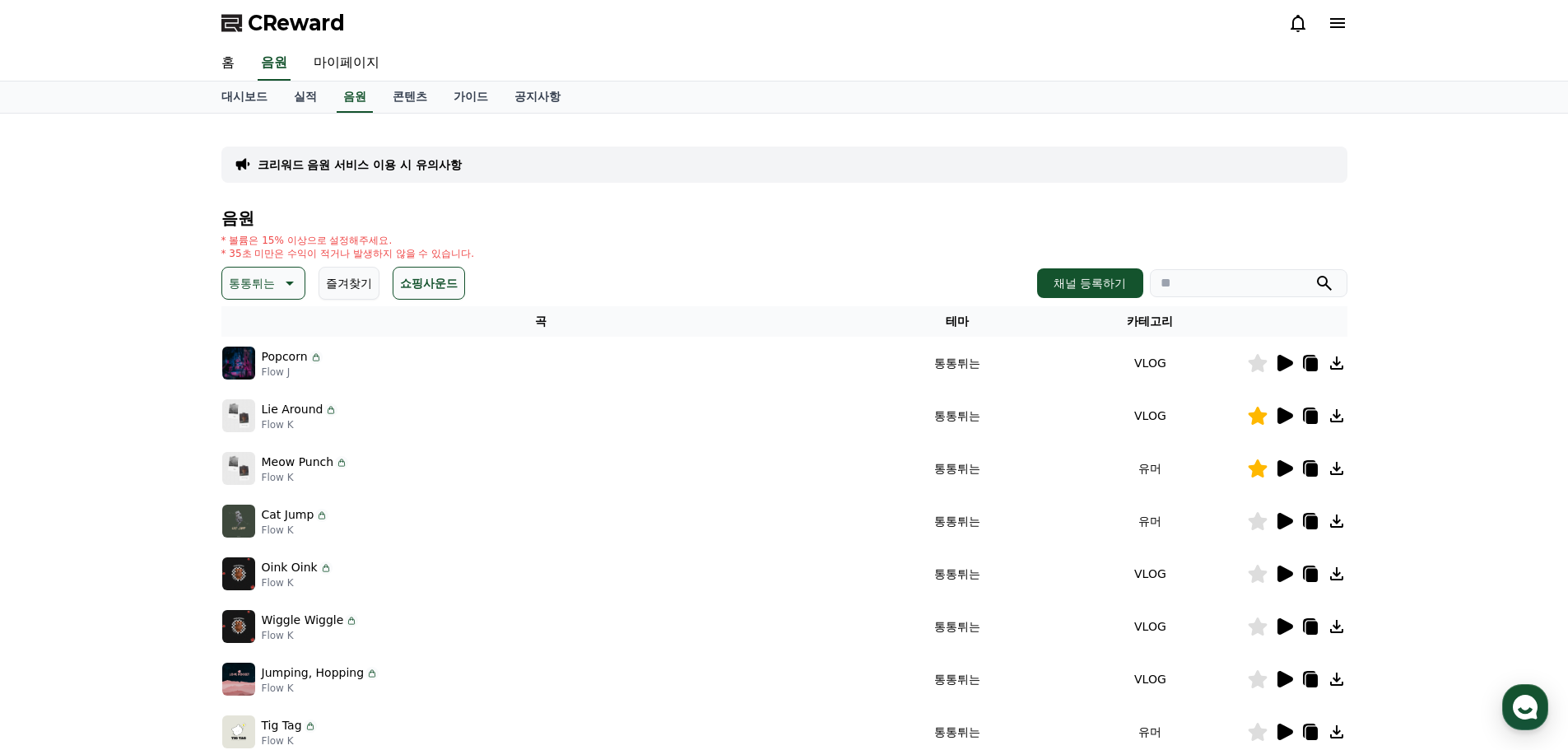
click at [1258, 475] on icon at bounding box center [1256, 468] width 20 height 18
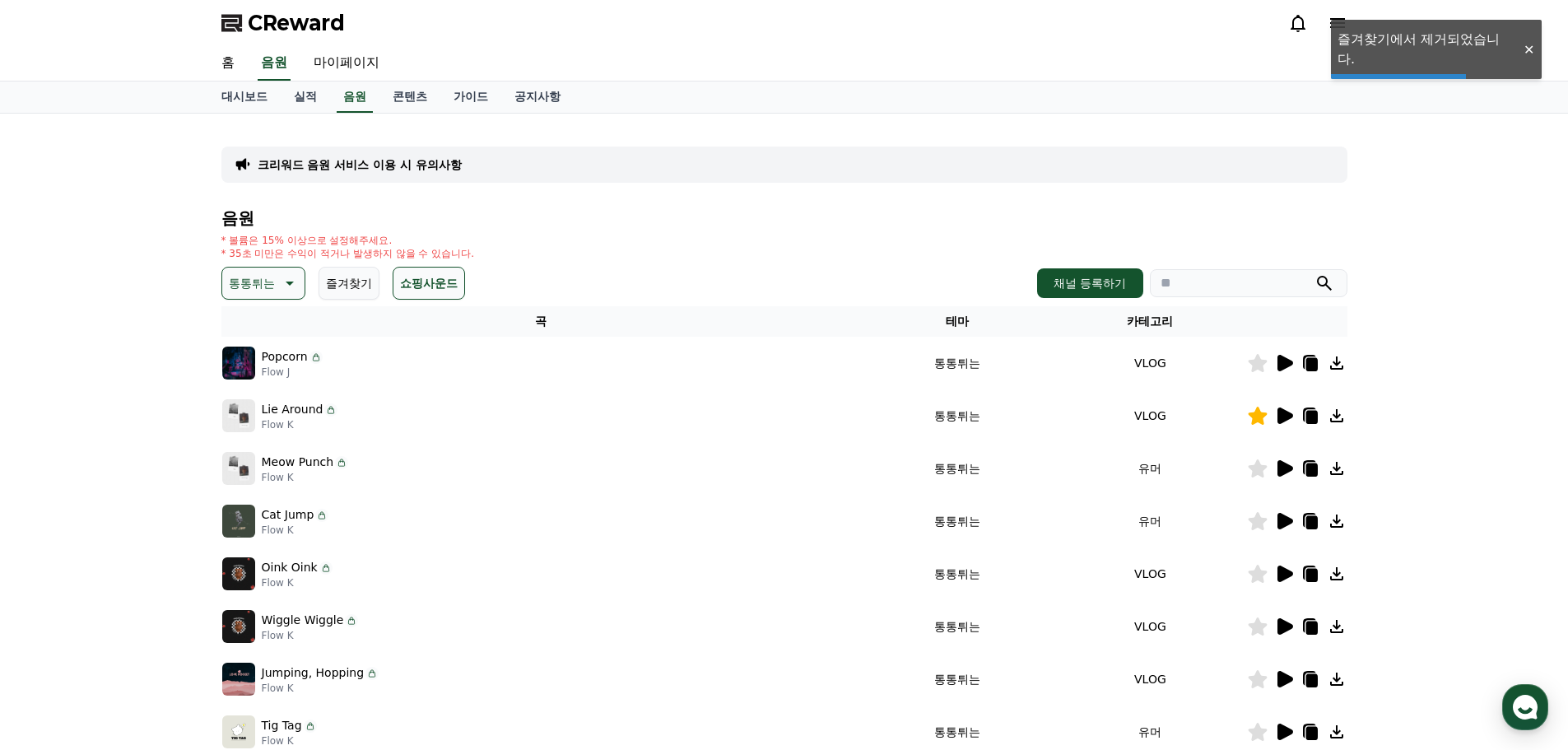
click at [1261, 364] on icon at bounding box center [1256, 362] width 19 height 18
